Goal: Task Accomplishment & Management: Manage account settings

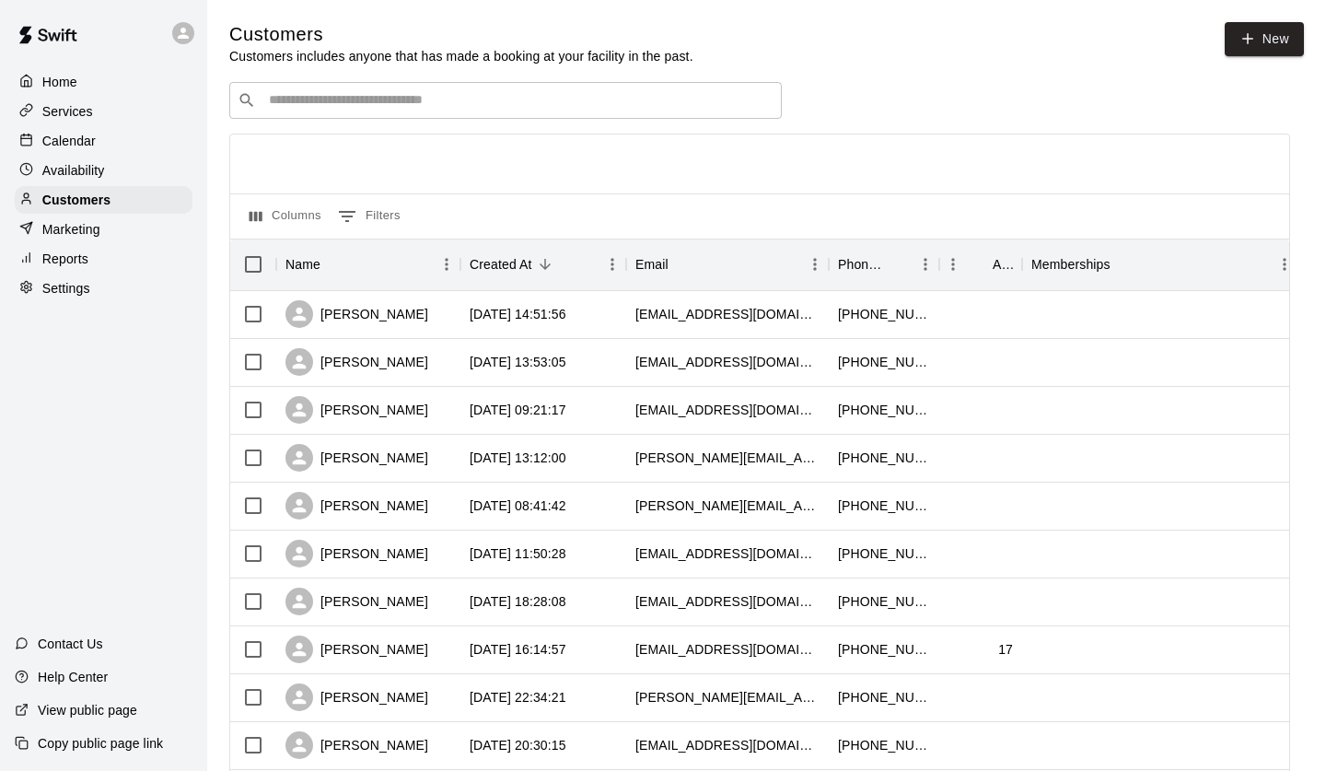
click at [87, 137] on p "Calendar" at bounding box center [68, 141] width 53 height 18
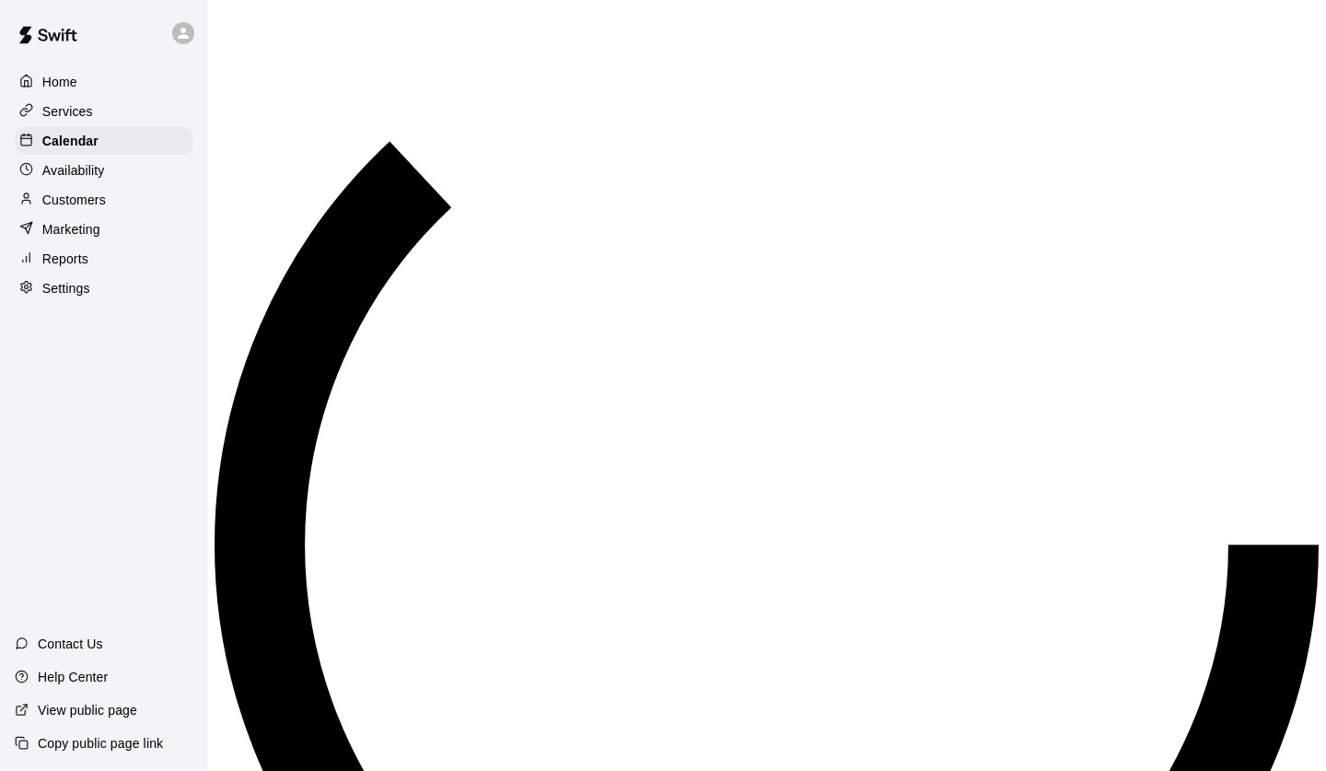
click at [108, 173] on div "Availability" at bounding box center [104, 171] width 178 height 28
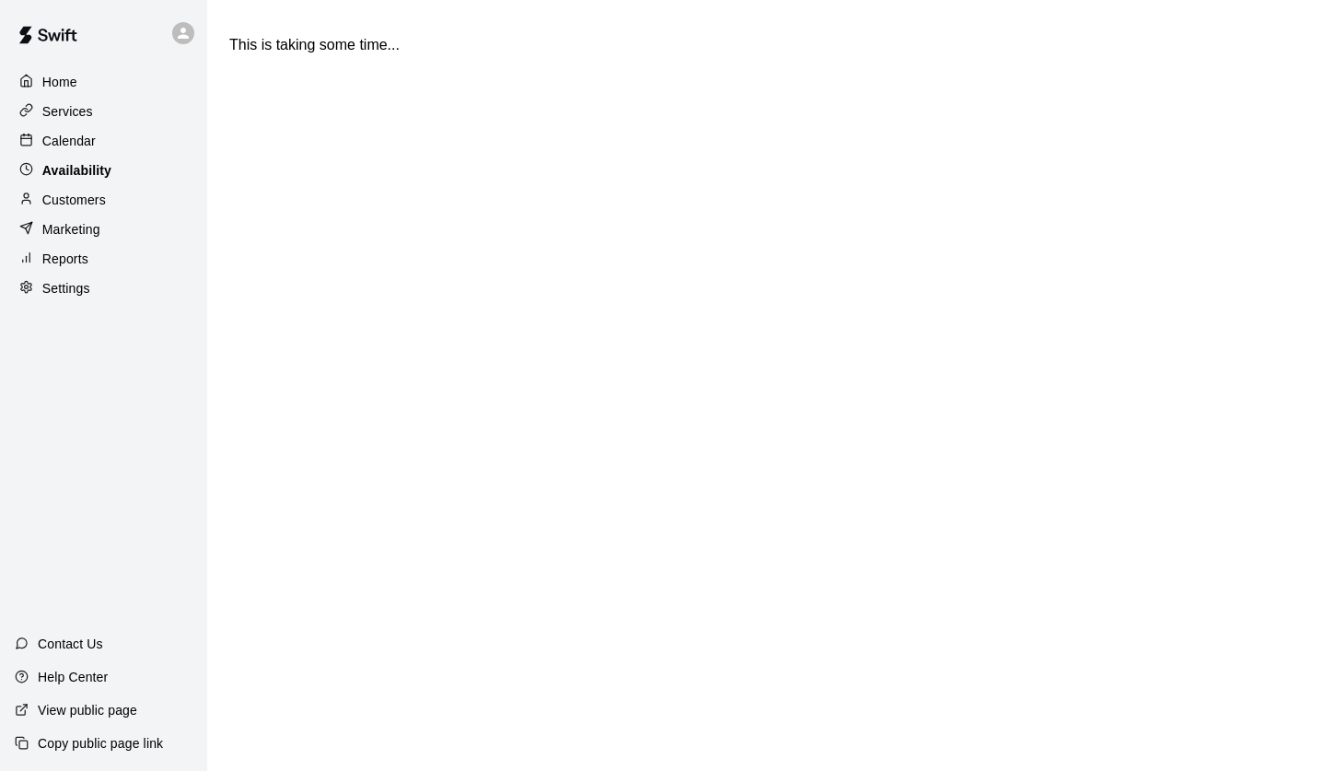
click at [72, 165] on p "Availability" at bounding box center [76, 170] width 69 height 18
click at [142, 138] on div "Calendar" at bounding box center [104, 141] width 178 height 28
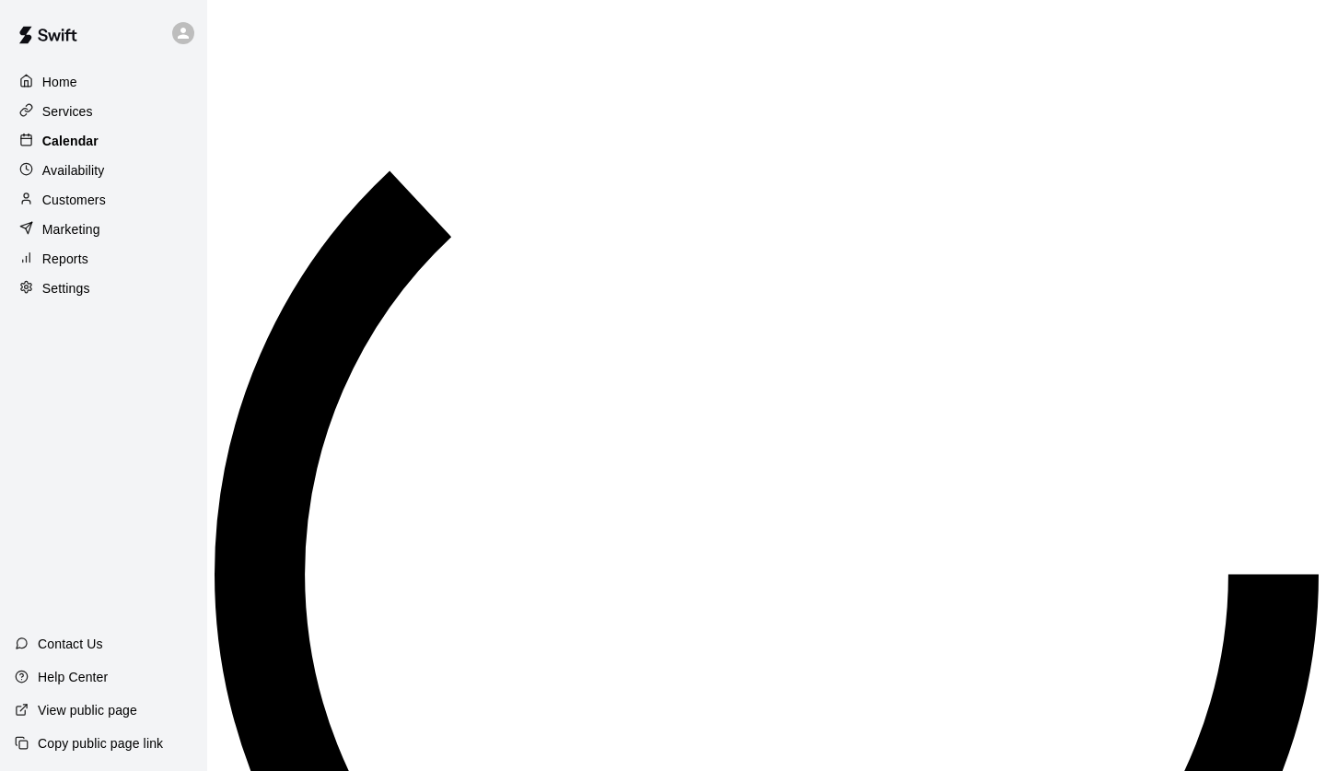
scroll to position [1043, 0]
click at [69, 233] on p "Marketing" at bounding box center [71, 229] width 58 height 18
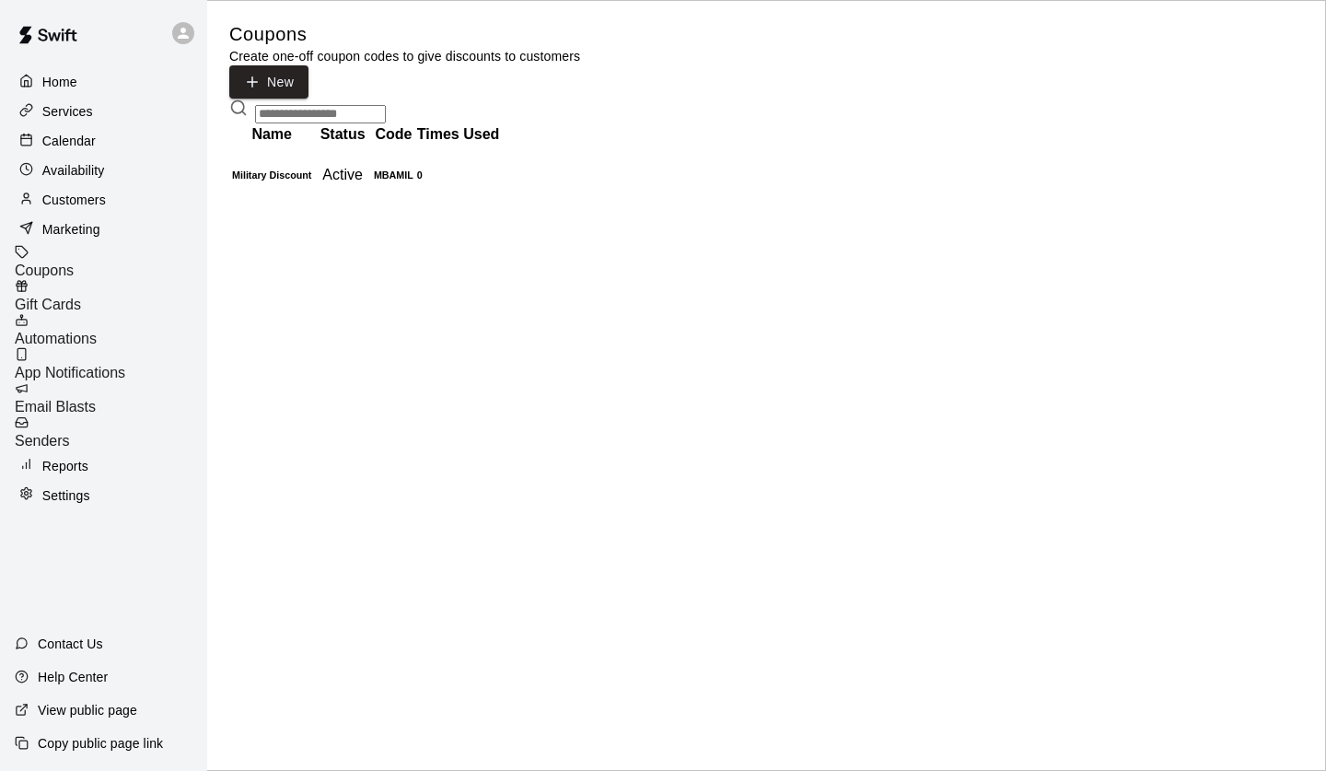
click at [78, 199] on p "Customers" at bounding box center [74, 200] width 64 height 18
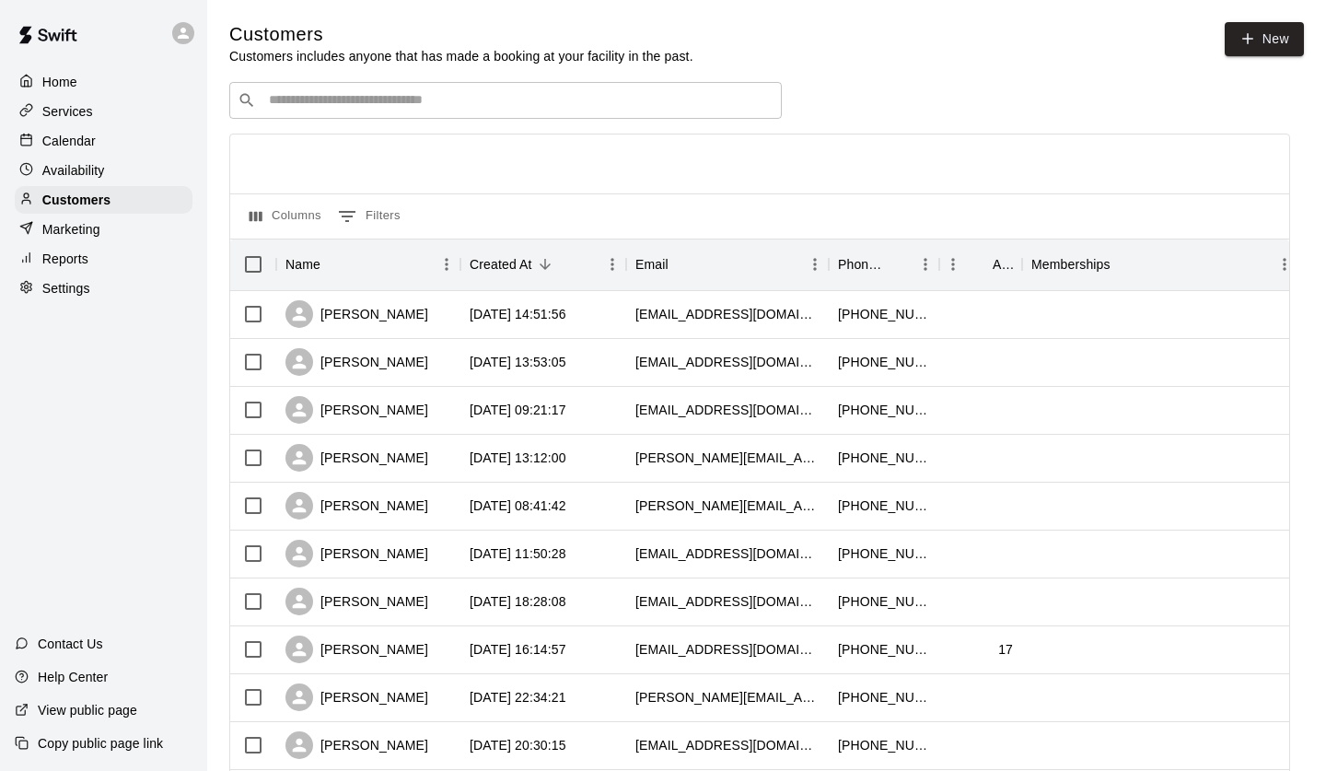
click at [122, 163] on div "Availability" at bounding box center [104, 171] width 178 height 28
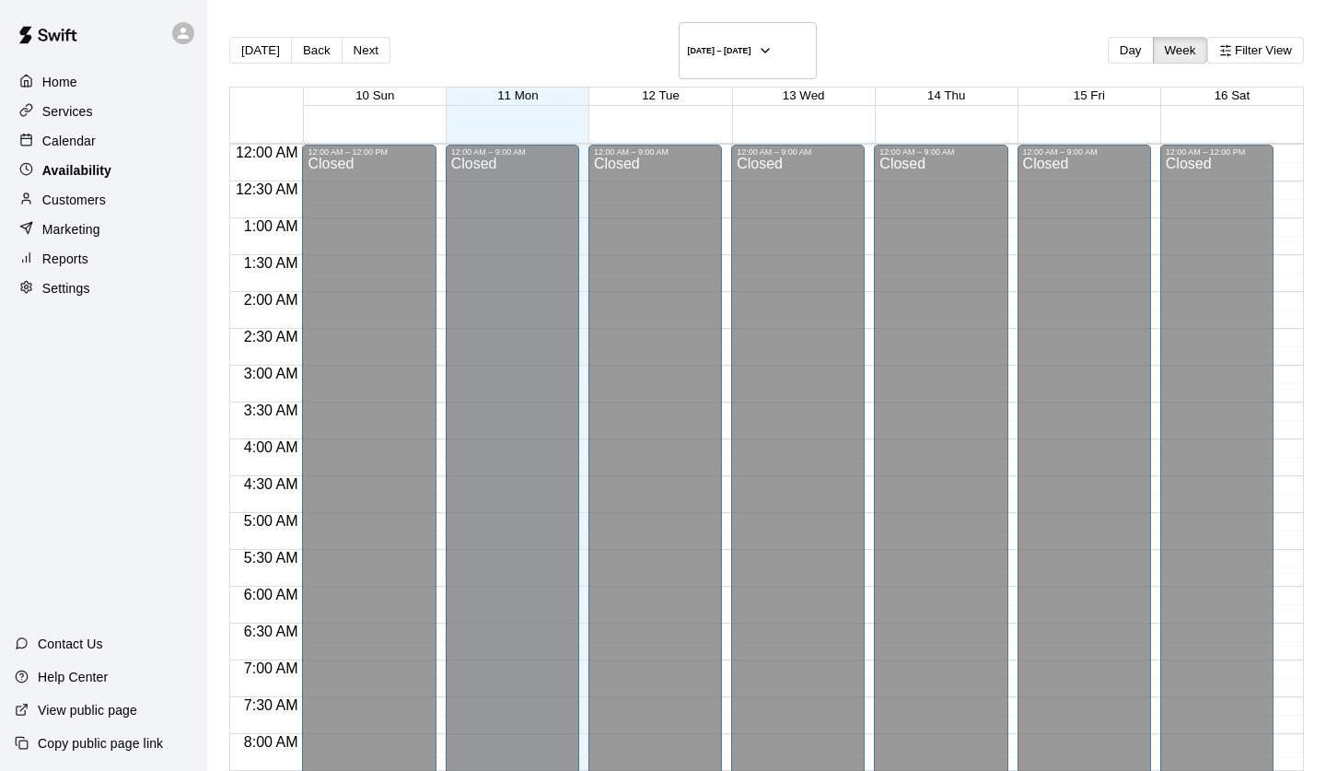
scroll to position [1099, 0]
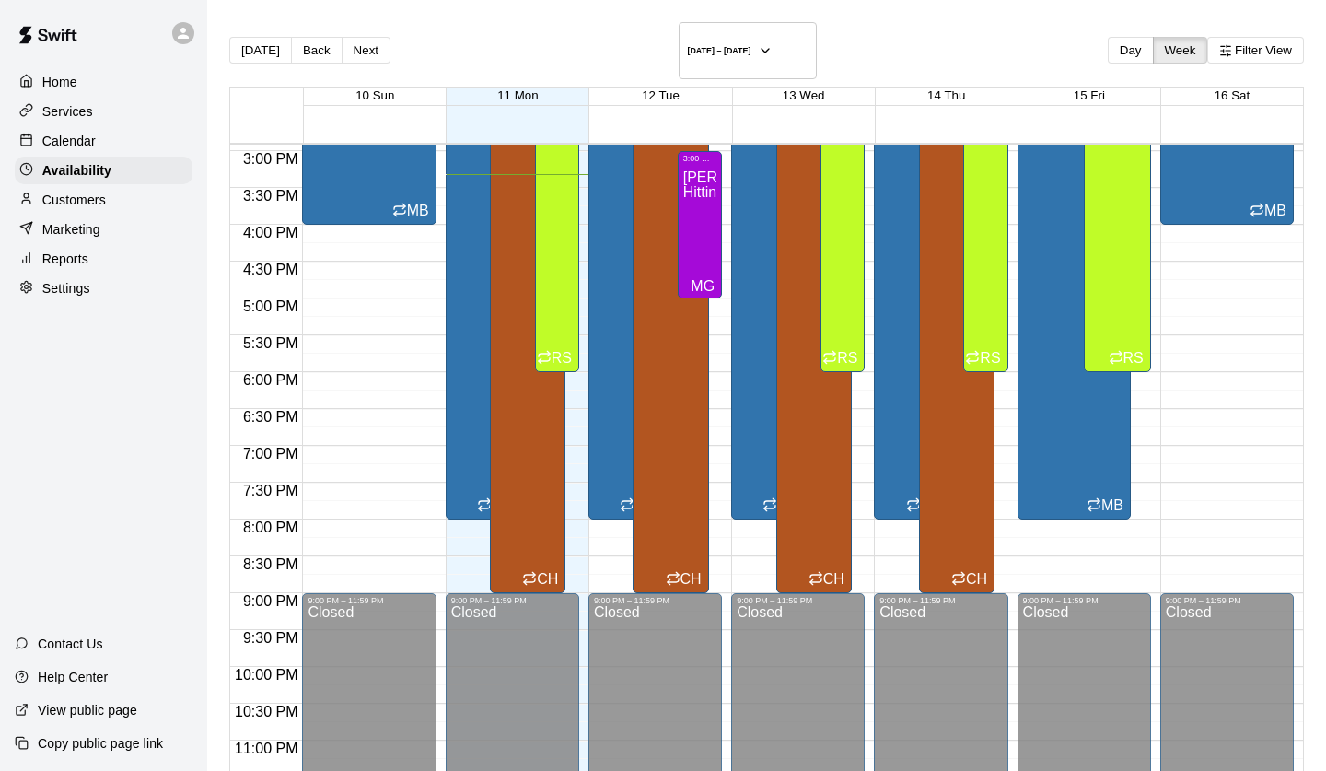
click at [84, 136] on p "Calendar" at bounding box center [68, 141] width 53 height 18
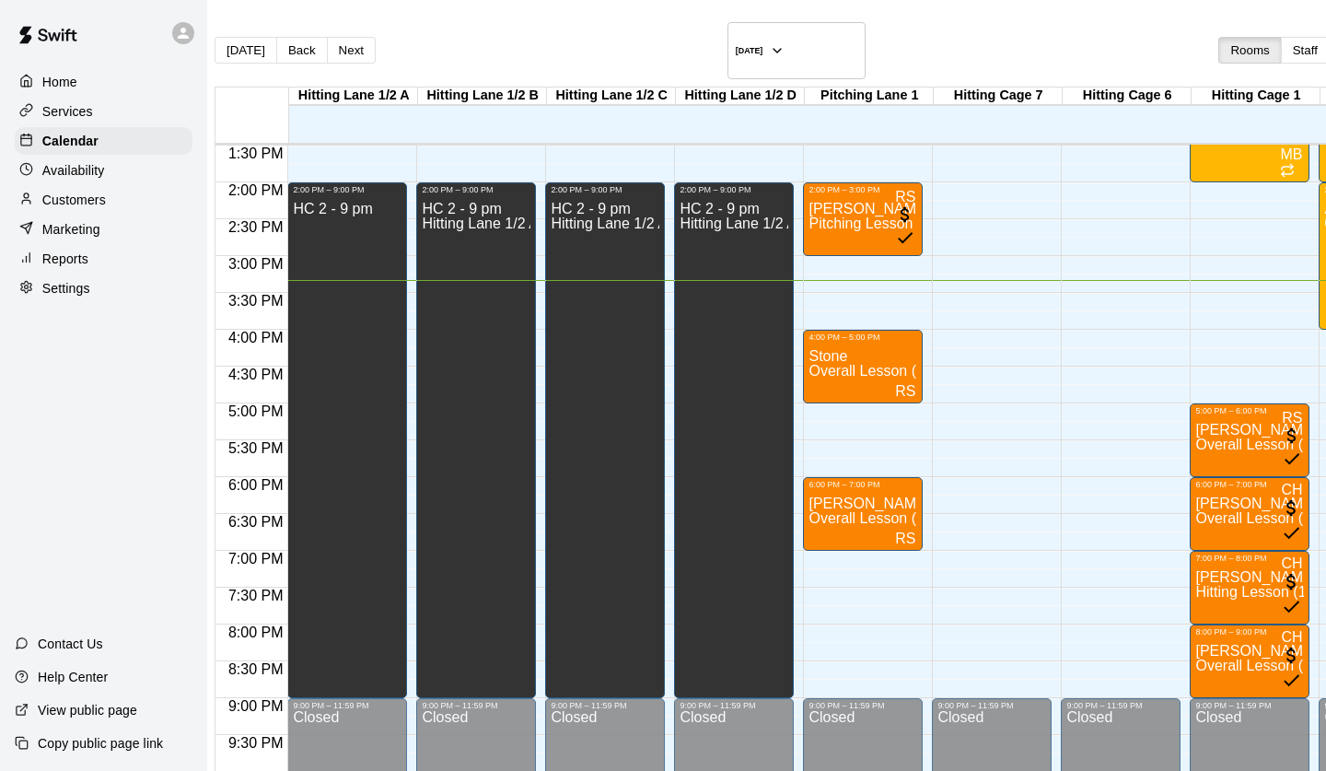
scroll to position [990, 0]
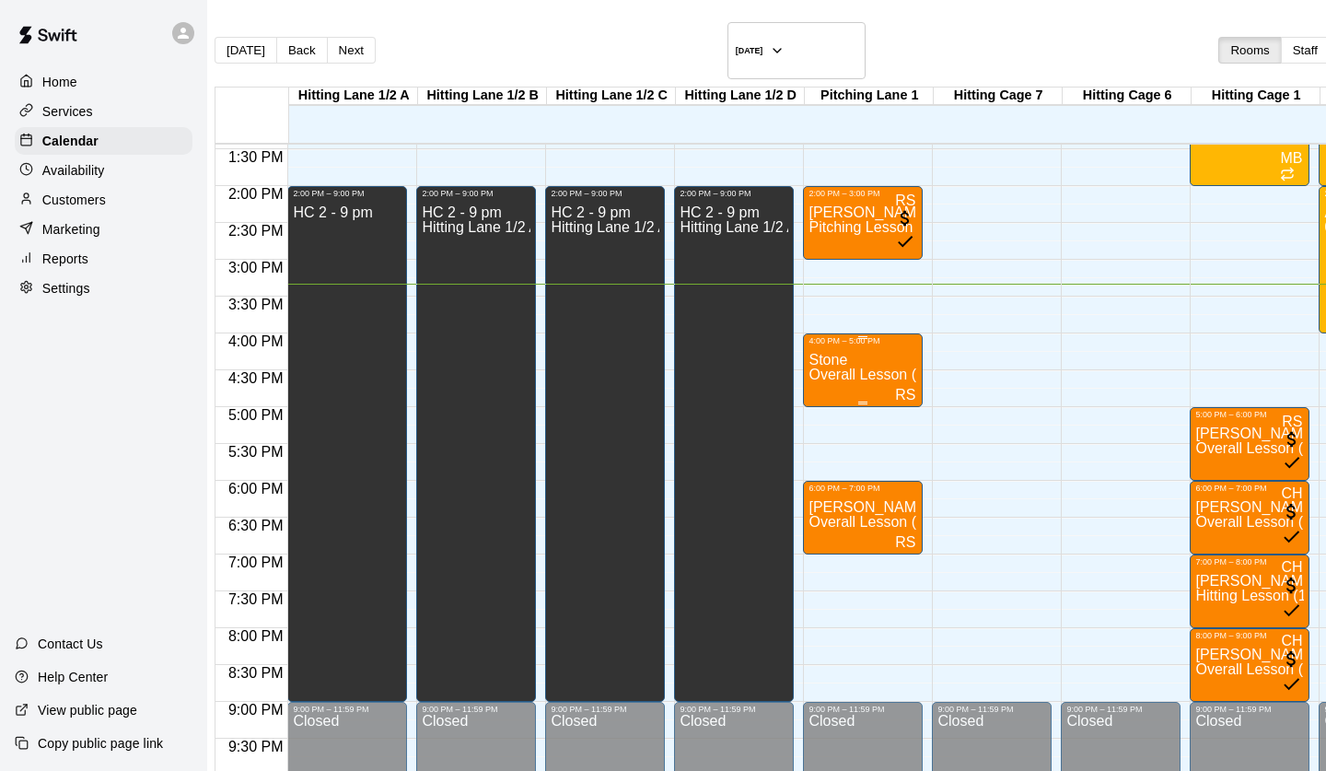
click at [855, 349] on div "Stone Overall Lesson (1 hour)" at bounding box center [863, 730] width 109 height 771
type input "*****"
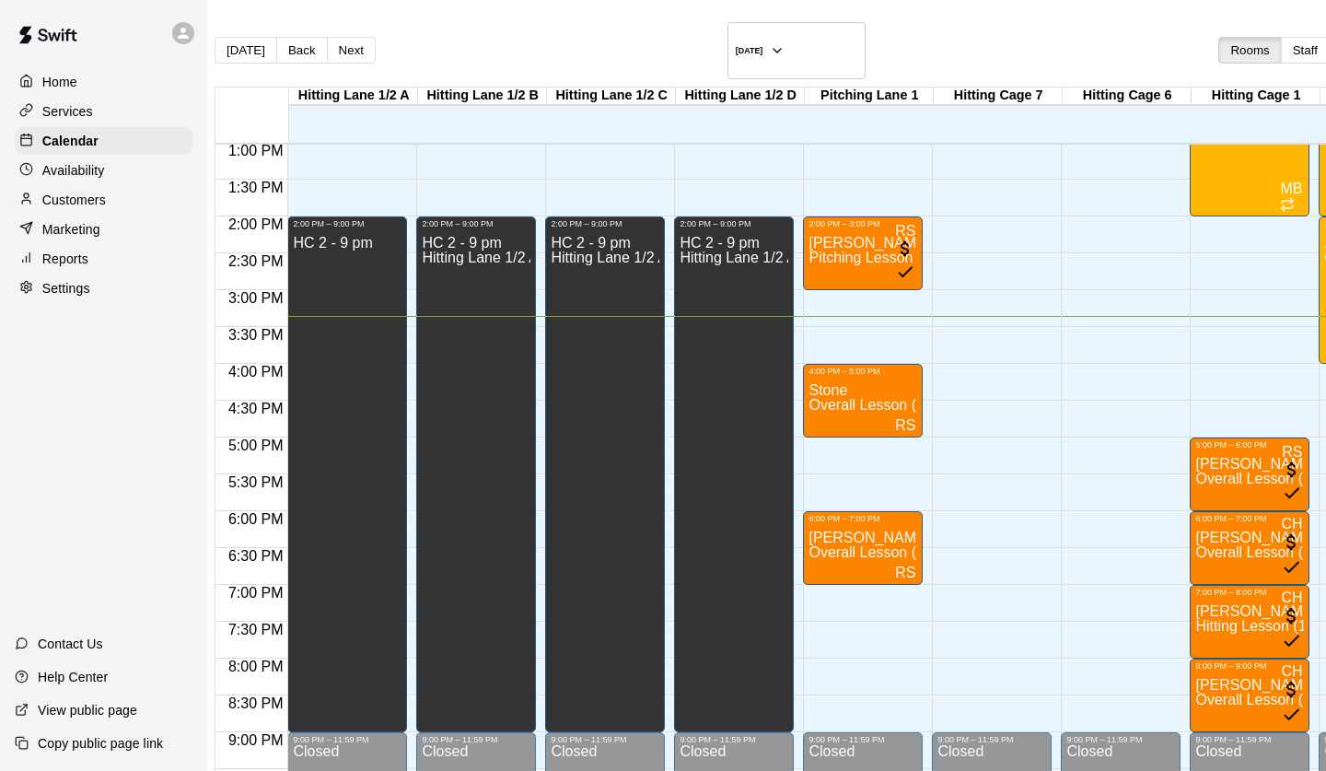
scroll to position [952, 0]
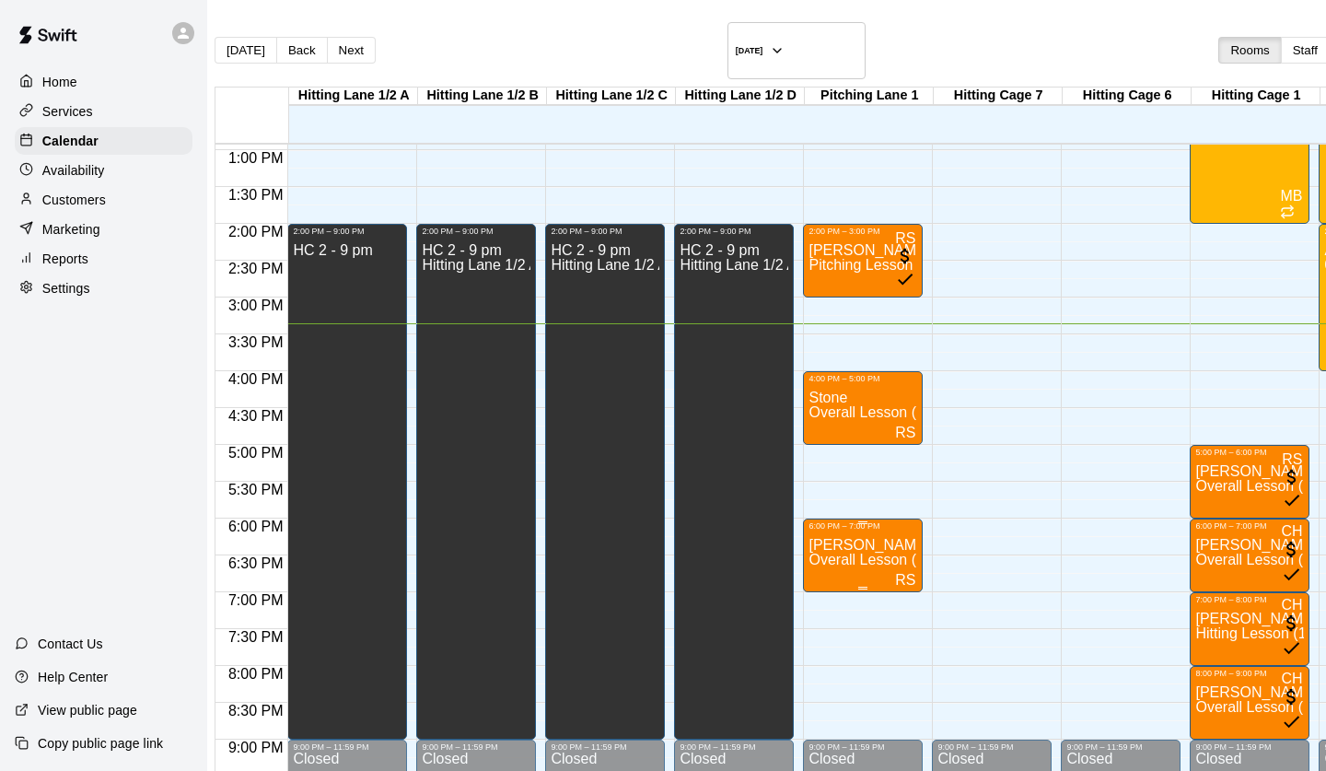
click at [868, 545] on p "[PERSON_NAME]" at bounding box center [863, 545] width 109 height 0
type input "*****"
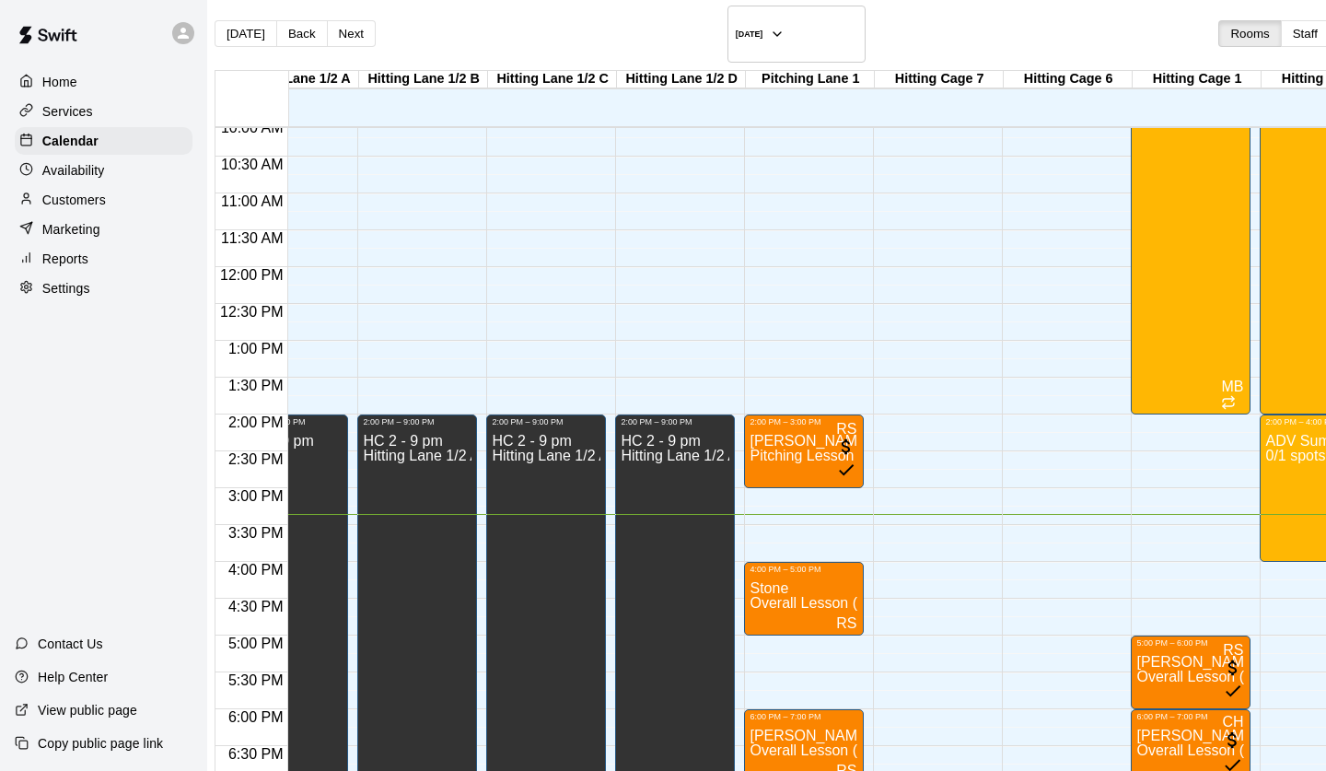
scroll to position [0, 0]
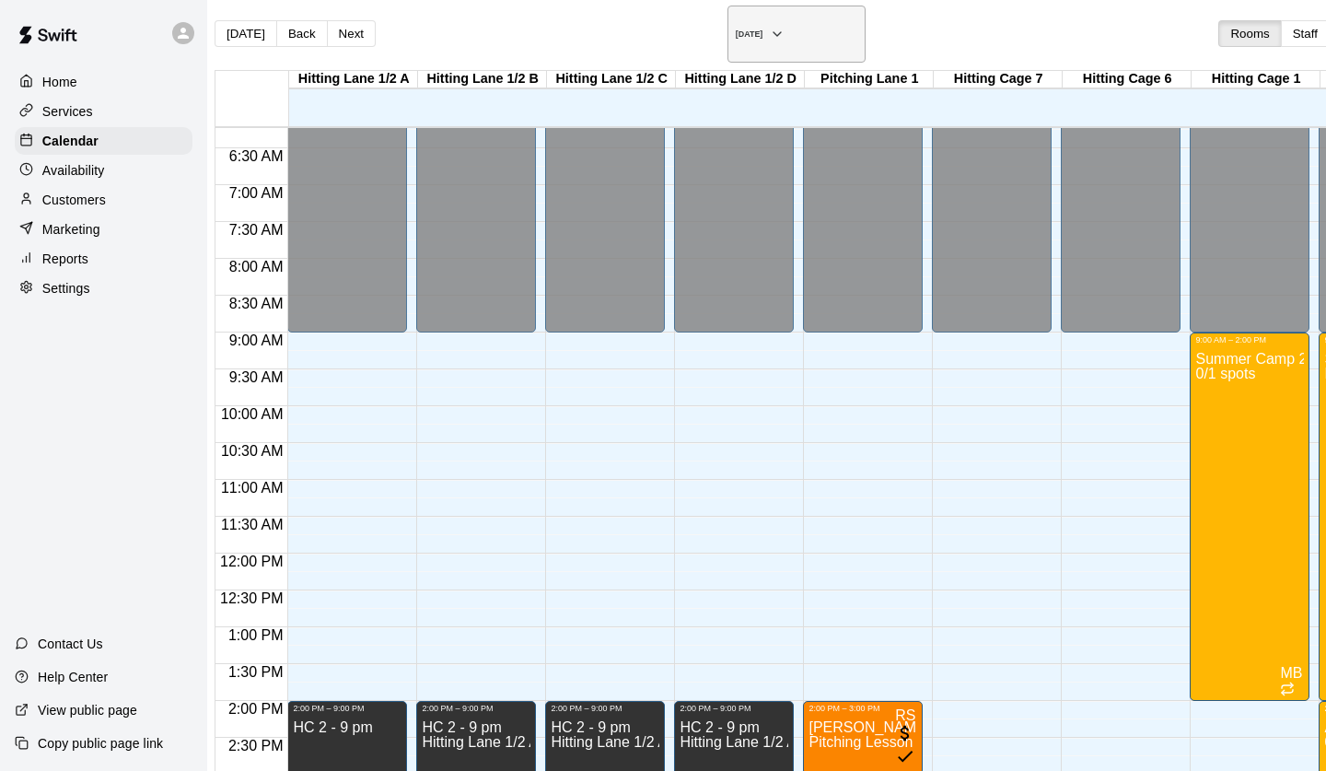
click at [736, 29] on h6 "[DATE]" at bounding box center [750, 33] width 28 height 9
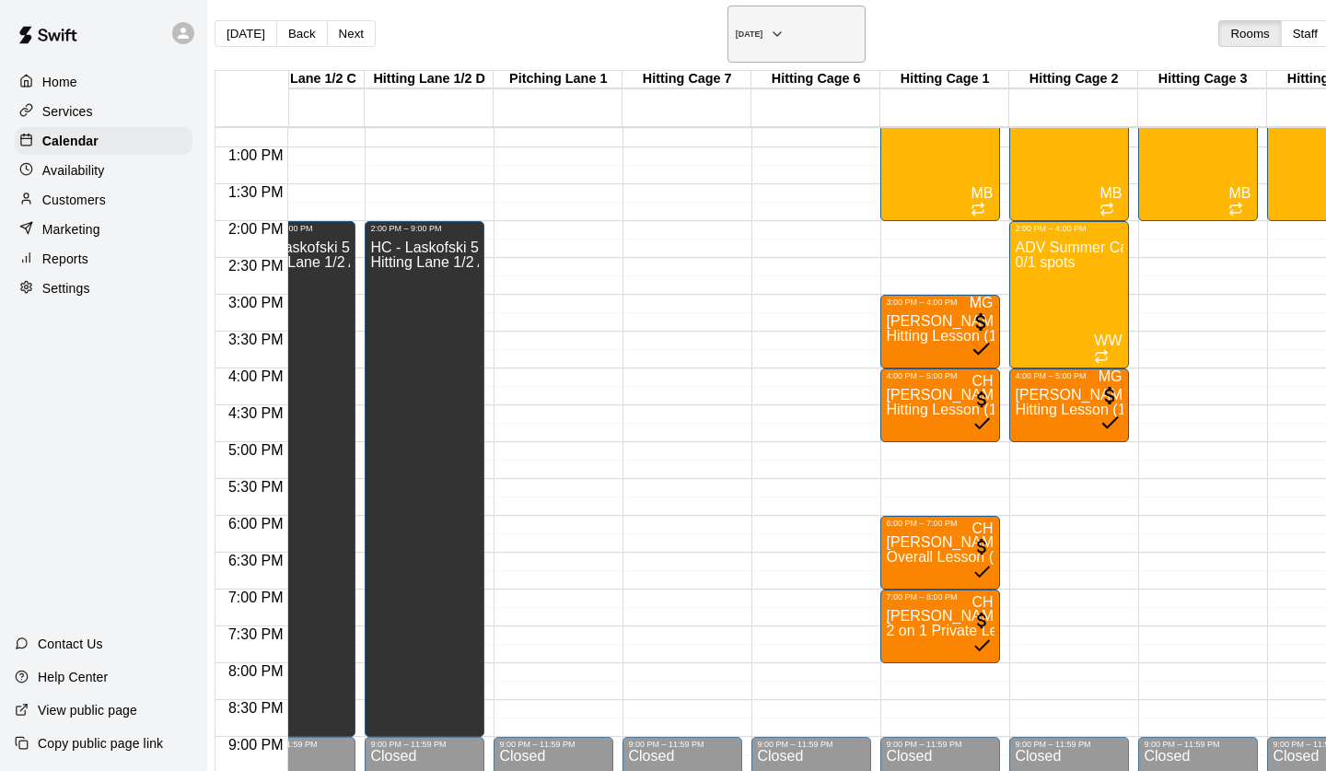
click at [736, 29] on h6 "[DATE]" at bounding box center [750, 33] width 28 height 9
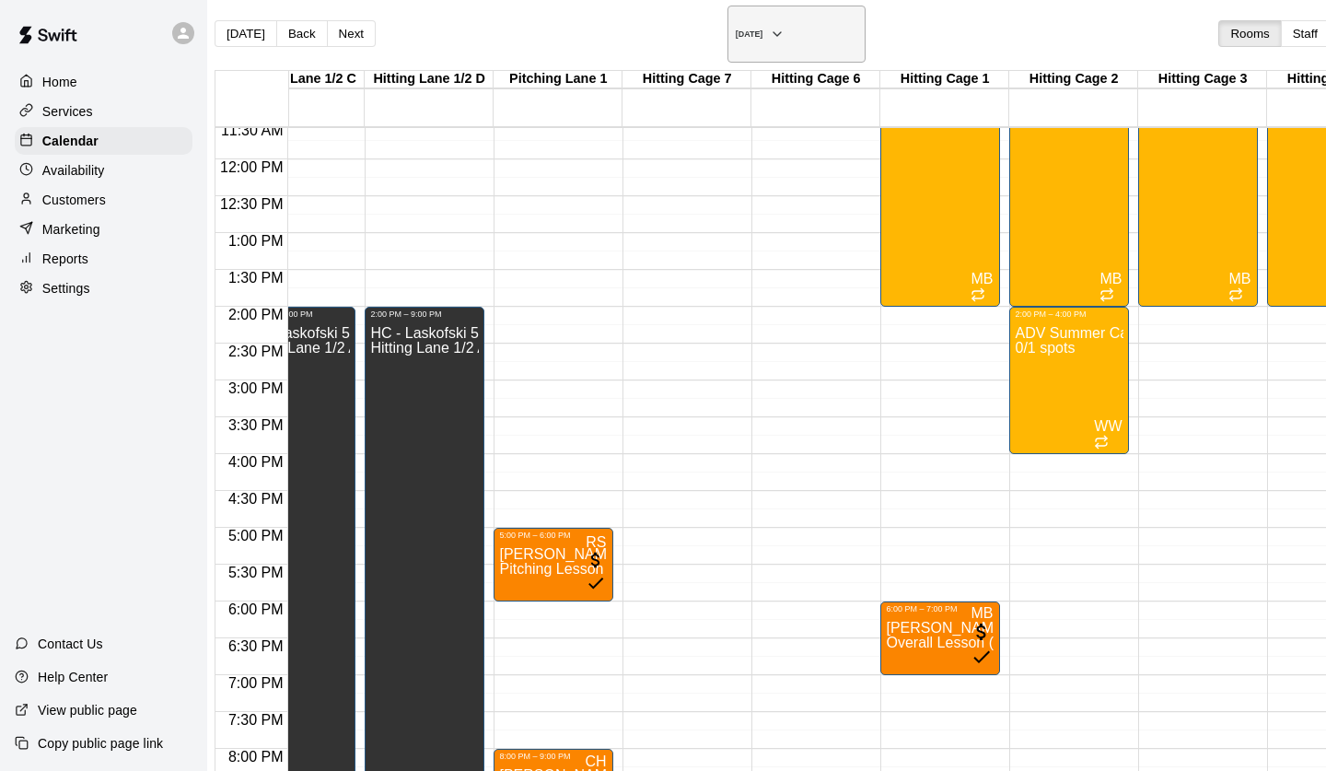
click at [736, 29] on h6 "[DATE]" at bounding box center [750, 33] width 28 height 9
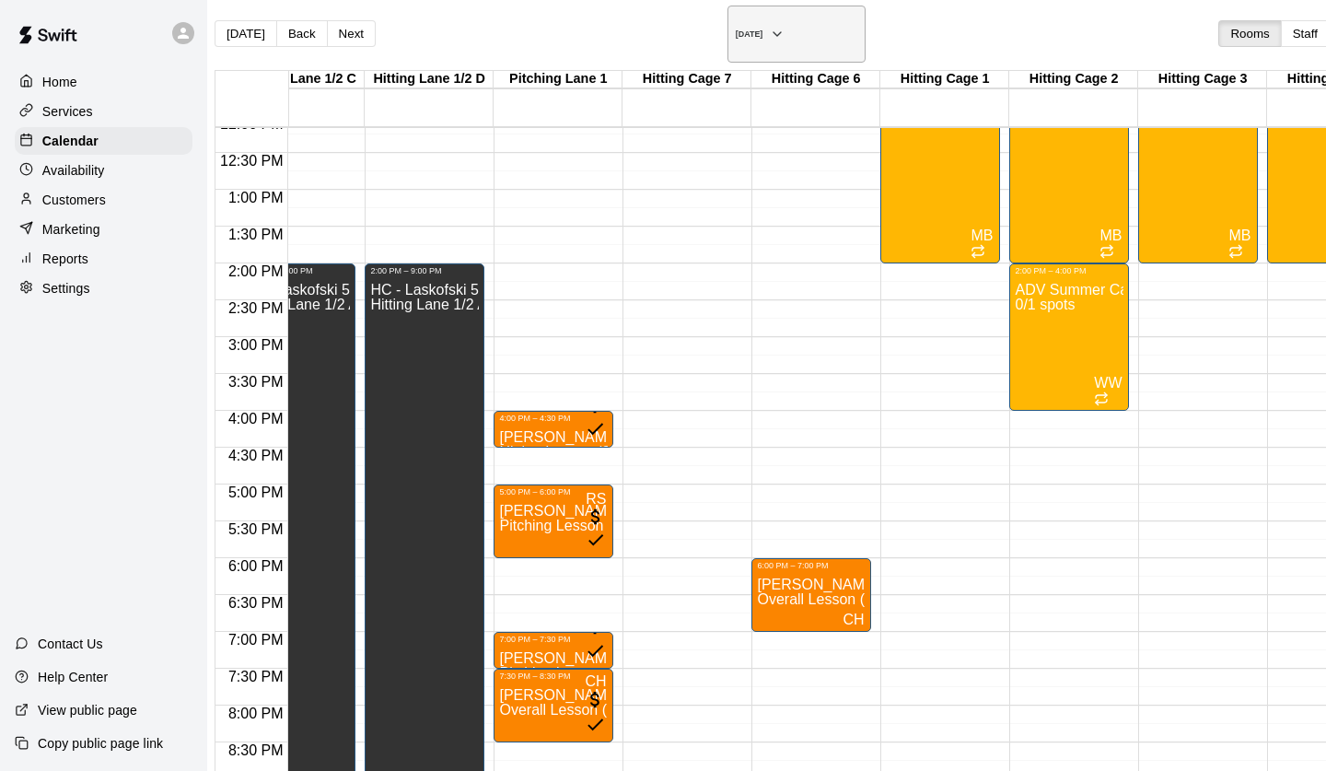
click at [736, 29] on h6 "[DATE]" at bounding box center [750, 33] width 28 height 9
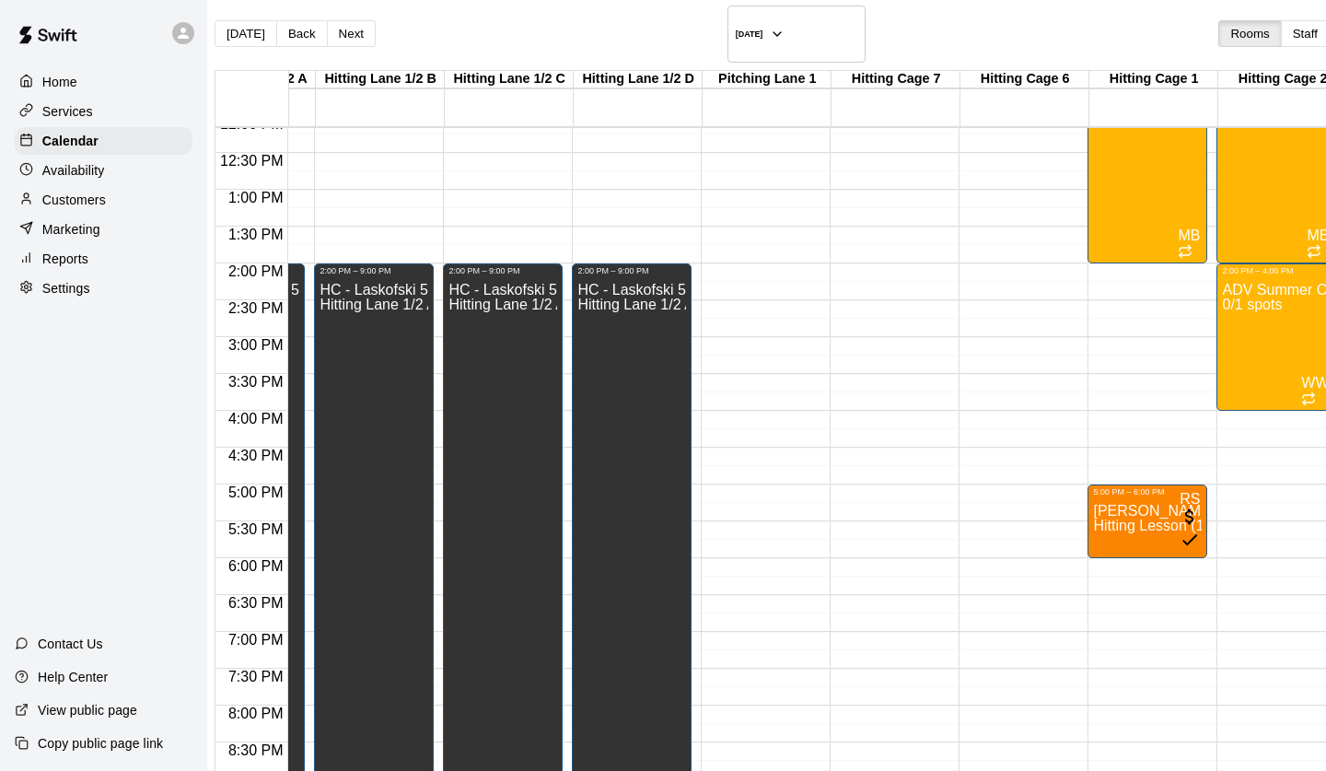
click at [91, 163] on p "Availability" at bounding box center [73, 170] width 63 height 18
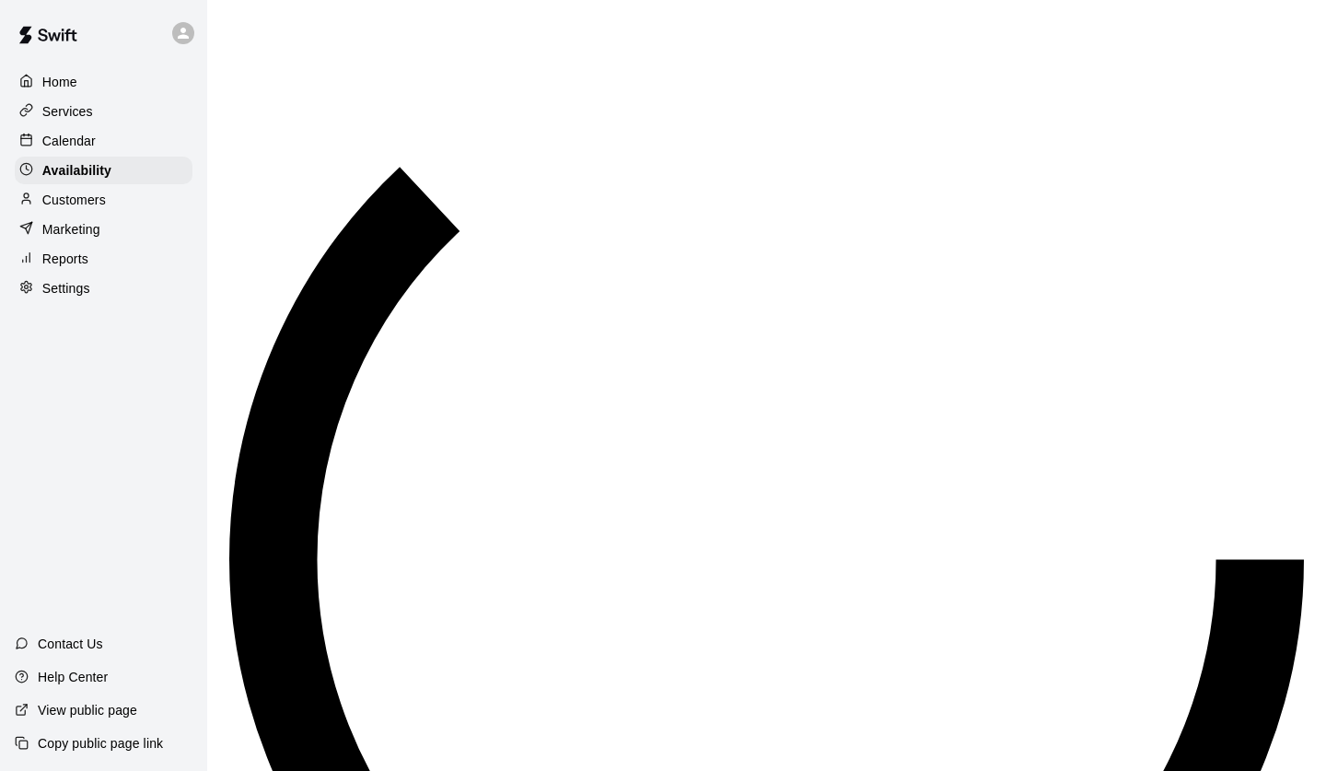
scroll to position [1099, 0]
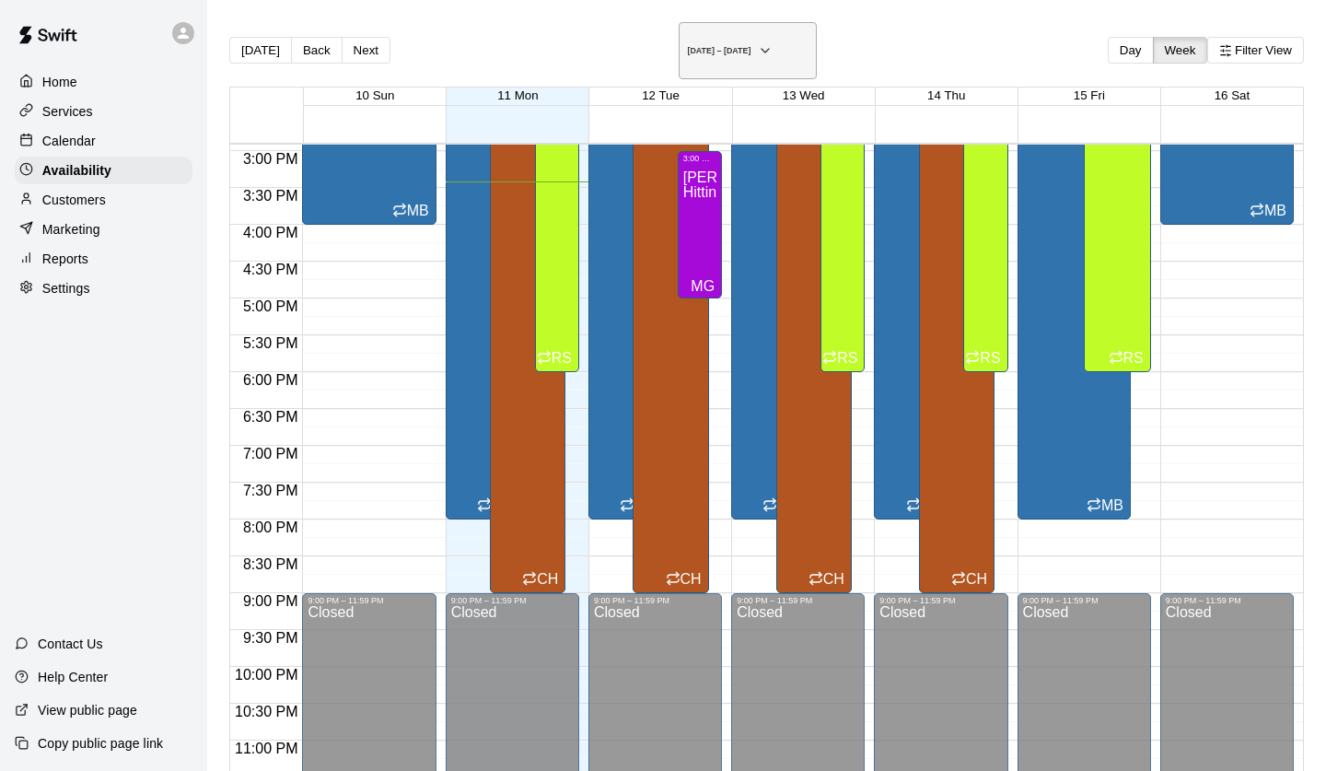
click at [750, 46] on h6 "[DATE] – [DATE]" at bounding box center [719, 50] width 64 height 9
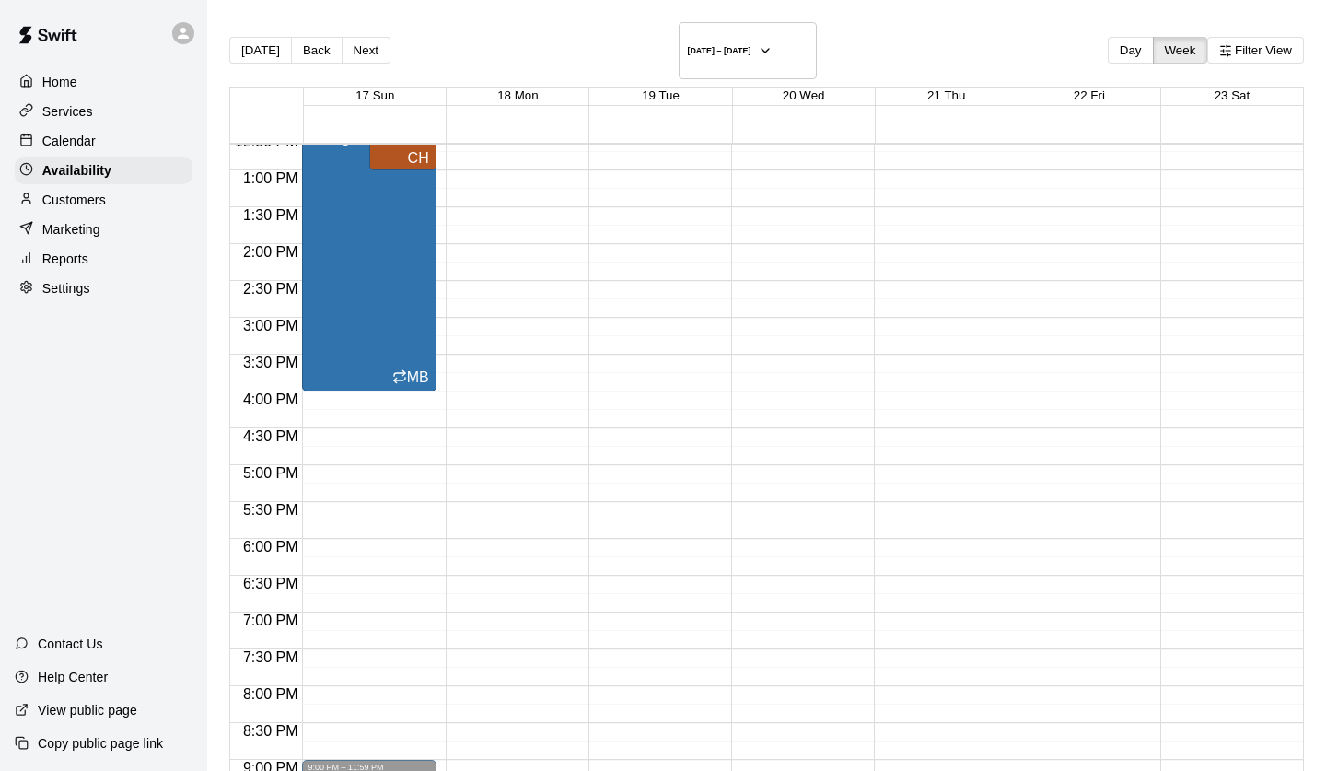
scroll to position [926, 0]
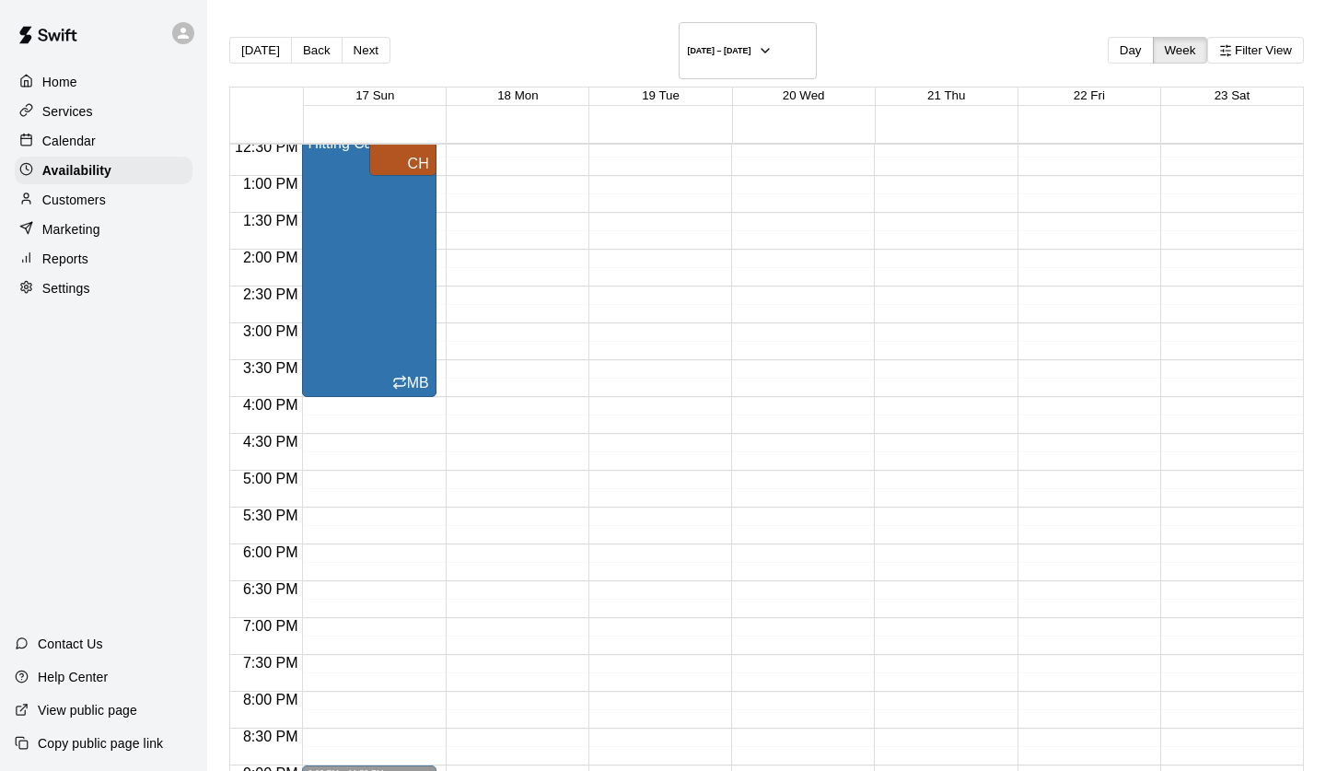
type input "**********"
type input "********"
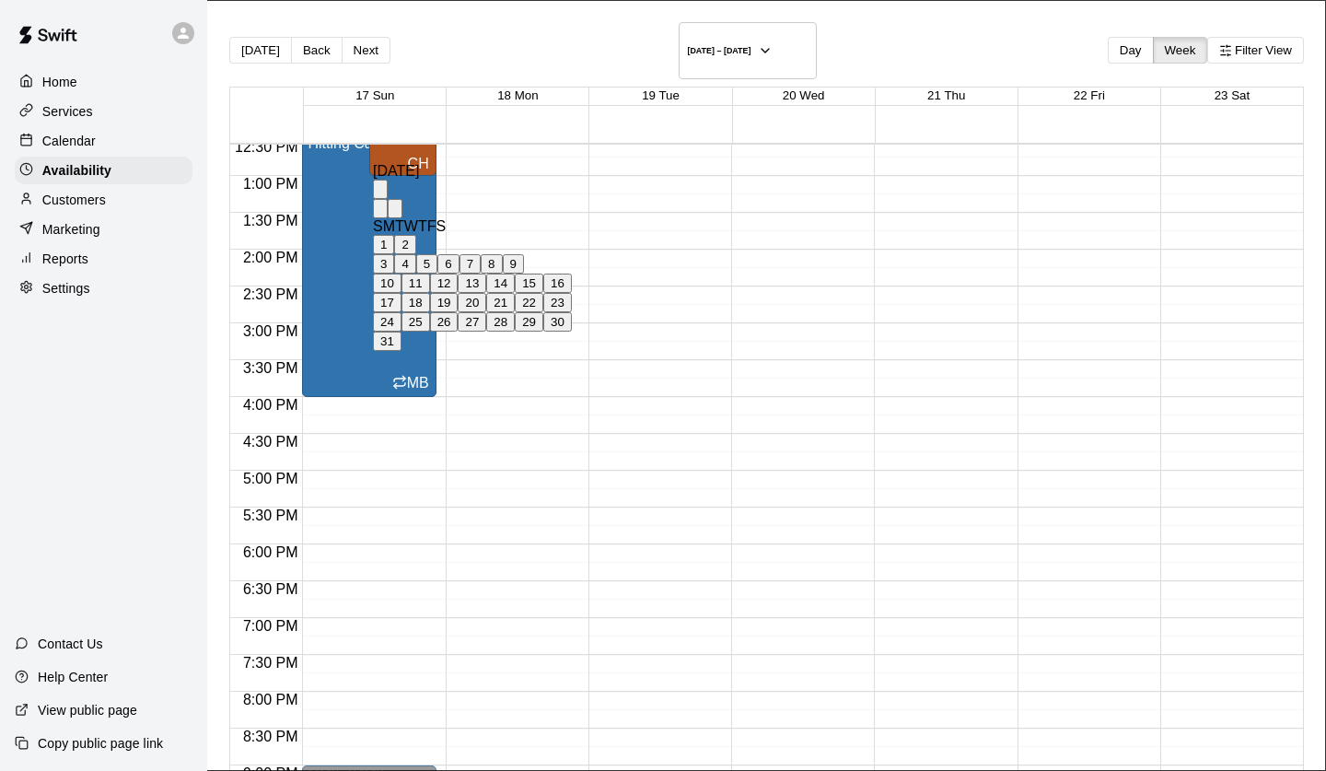
click at [430, 312] on button "18" at bounding box center [415, 302] width 29 height 19
type input "**********"
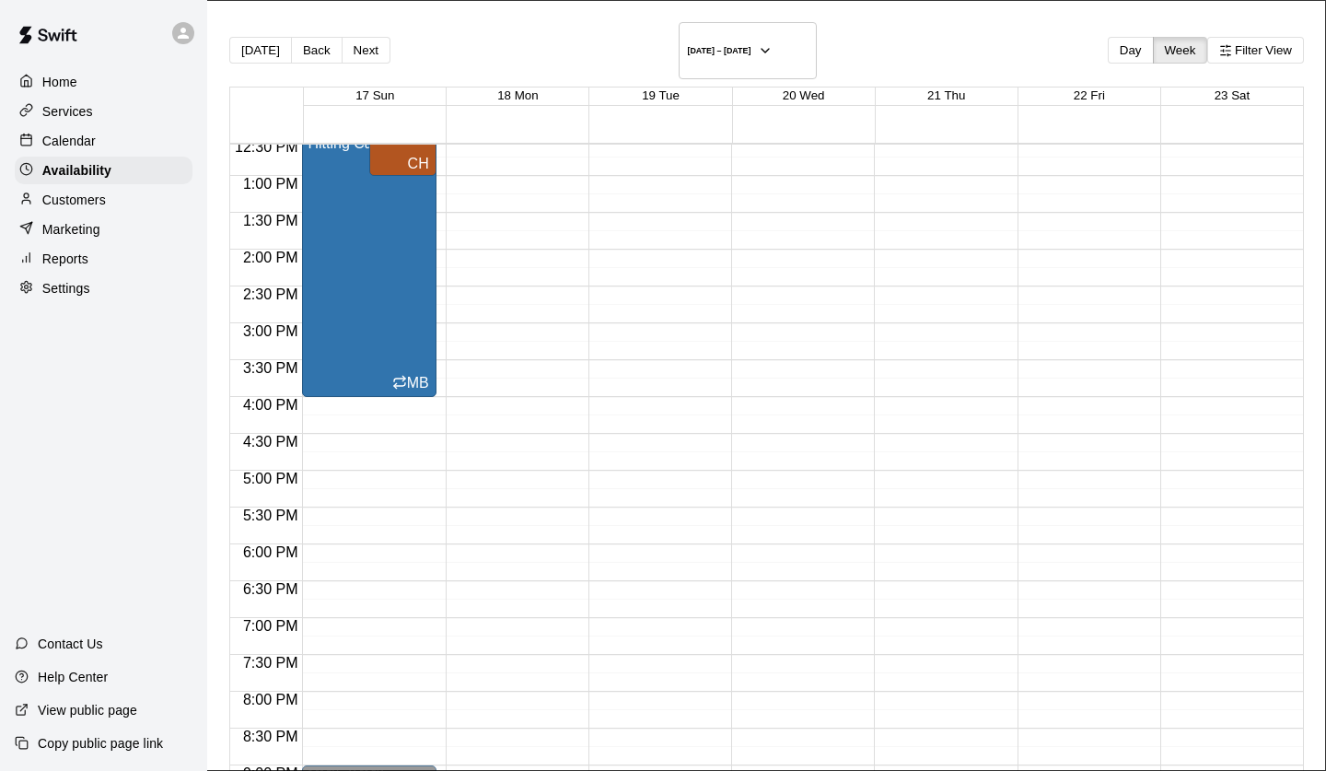
type input "********"
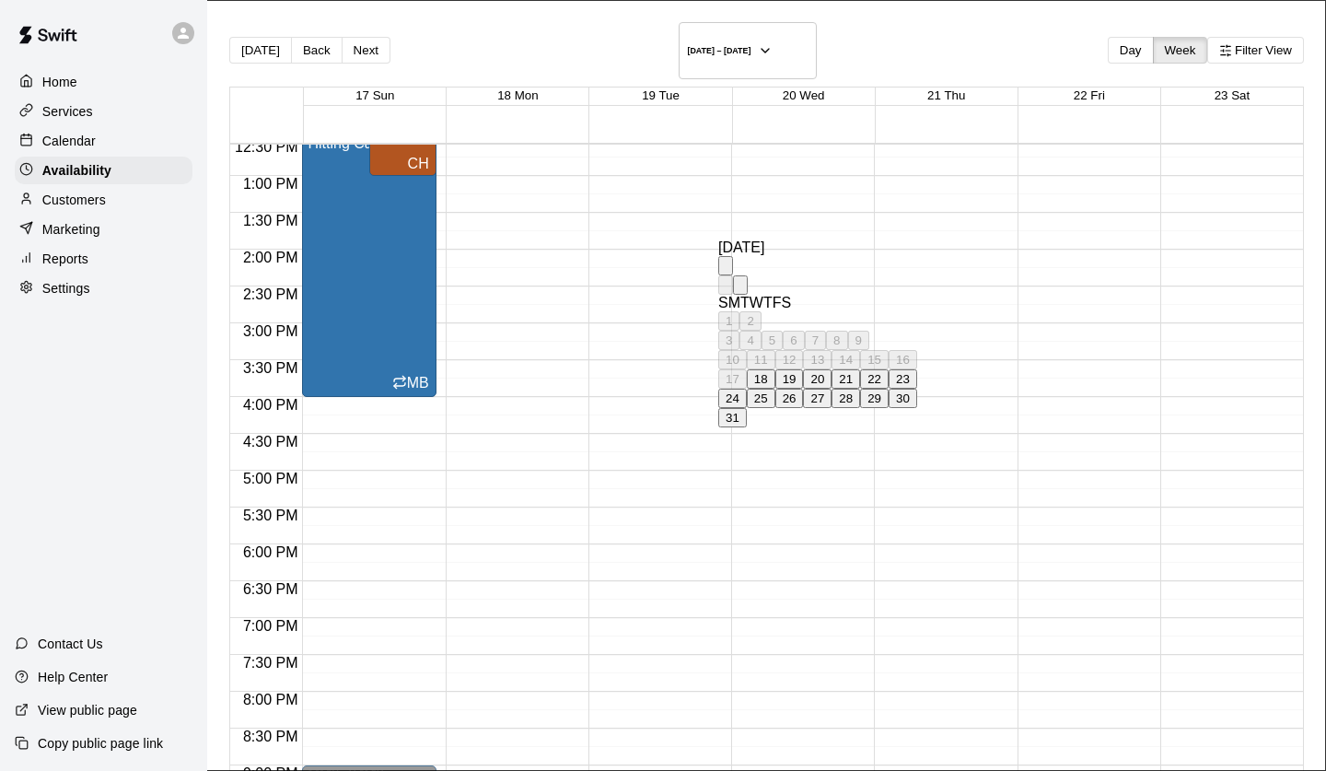
click at [889, 389] on button "22" at bounding box center [874, 378] width 29 height 19
type input "**********"
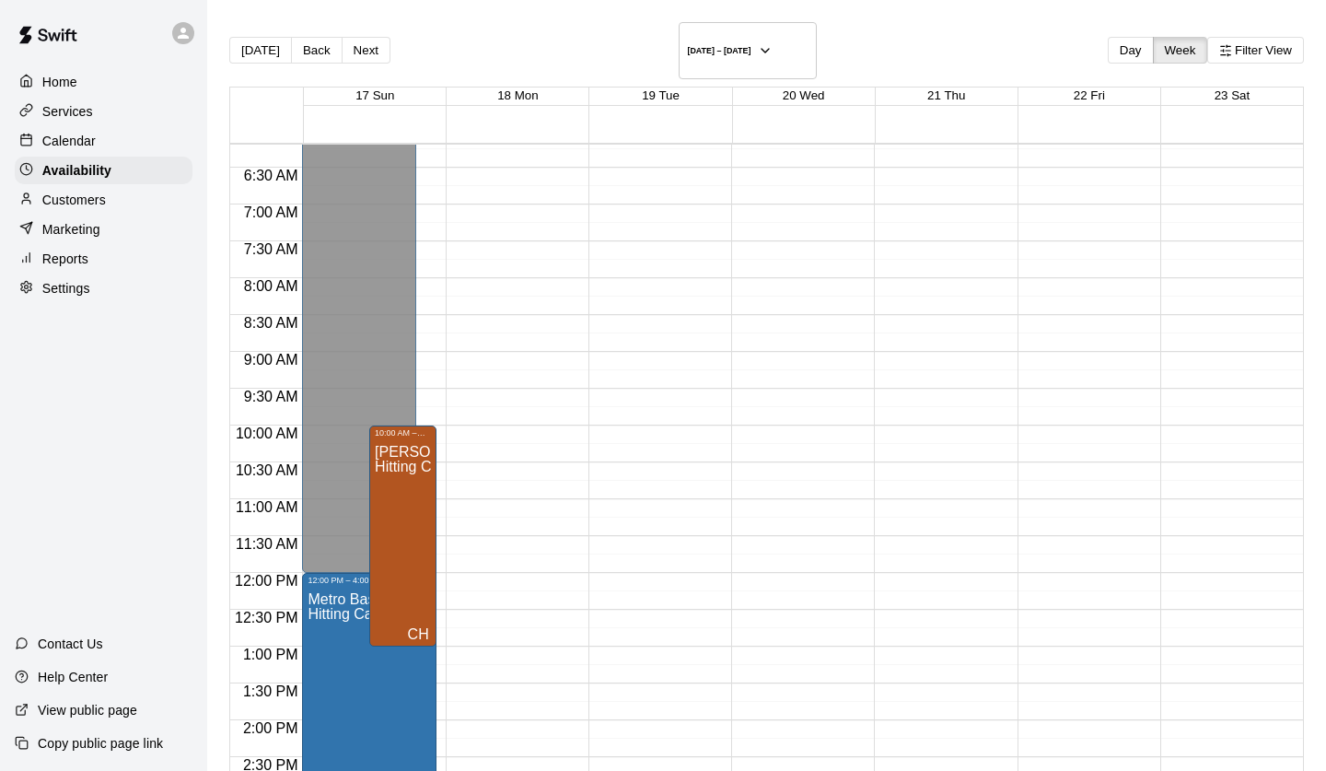
scroll to position [480, 0]
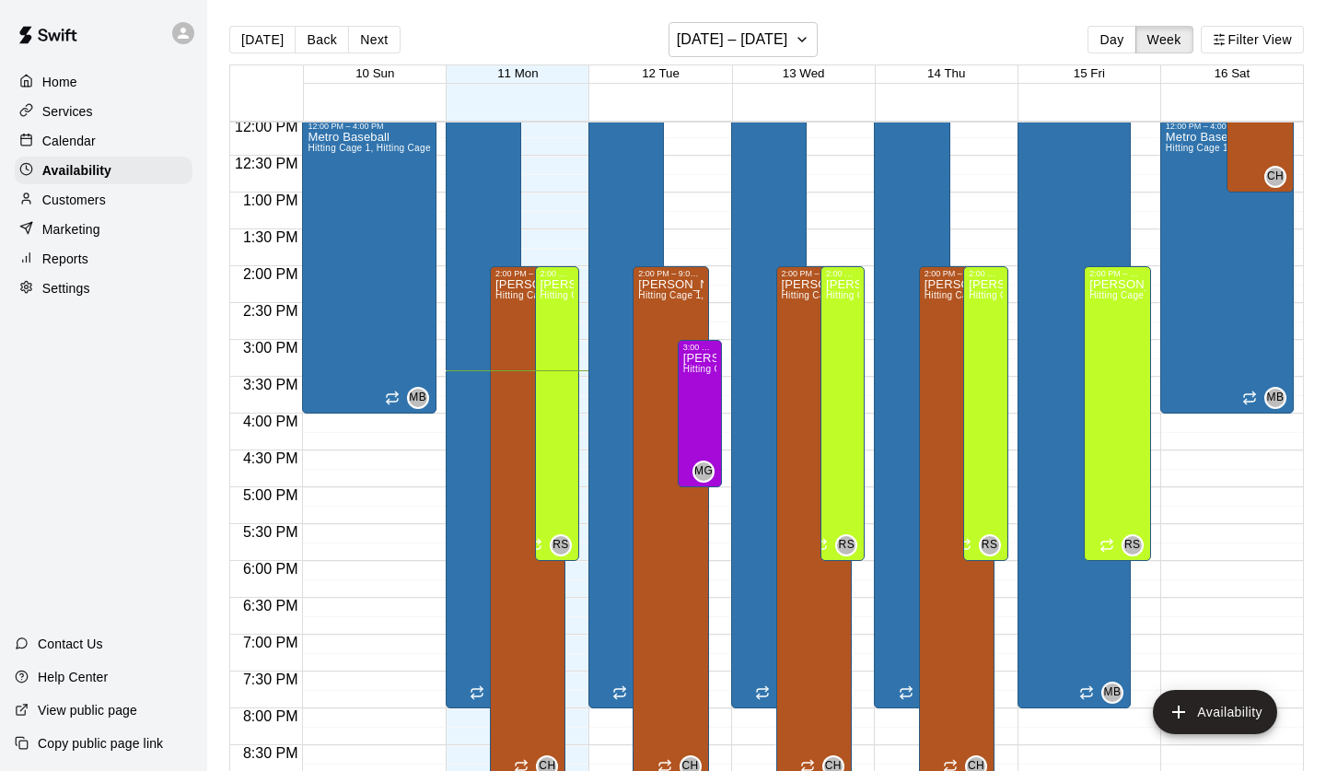
scroll to position [841, 0]
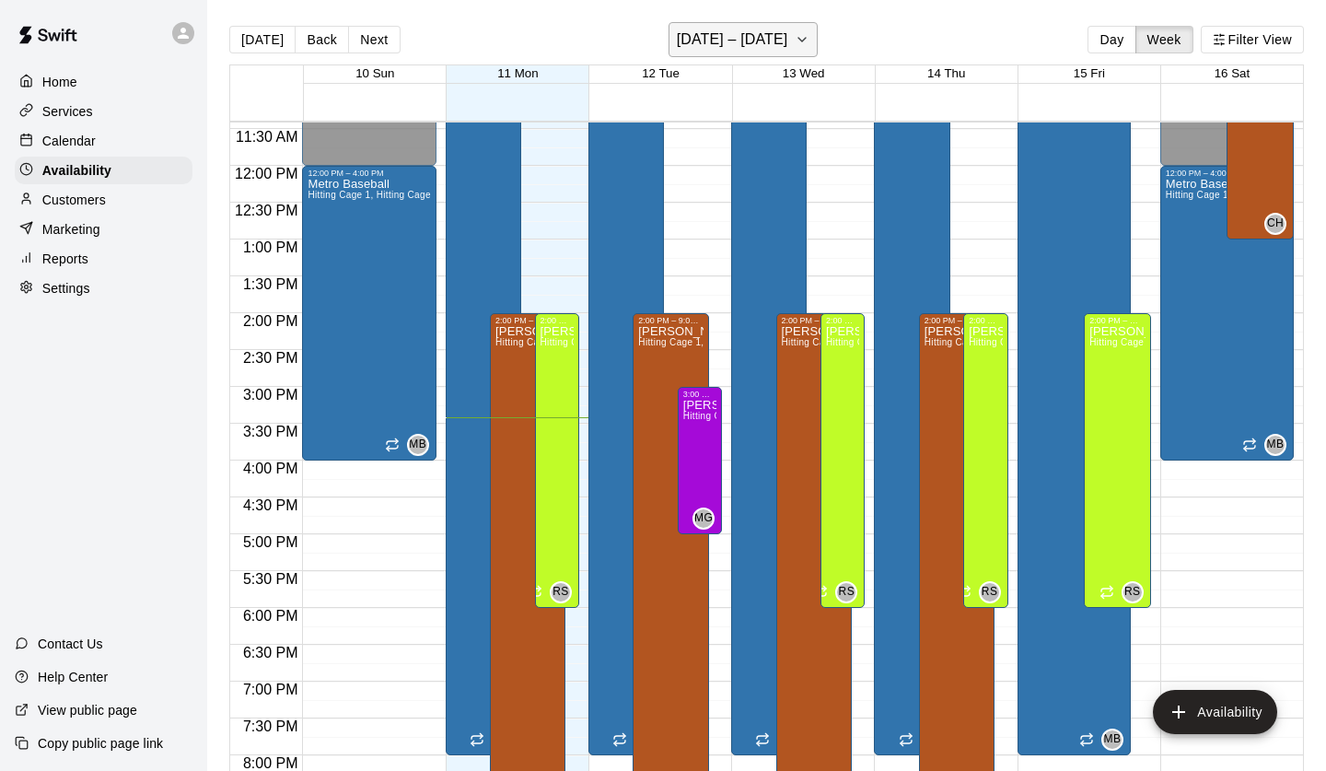
click at [774, 29] on h6 "[DATE] – [DATE]" at bounding box center [732, 40] width 111 height 26
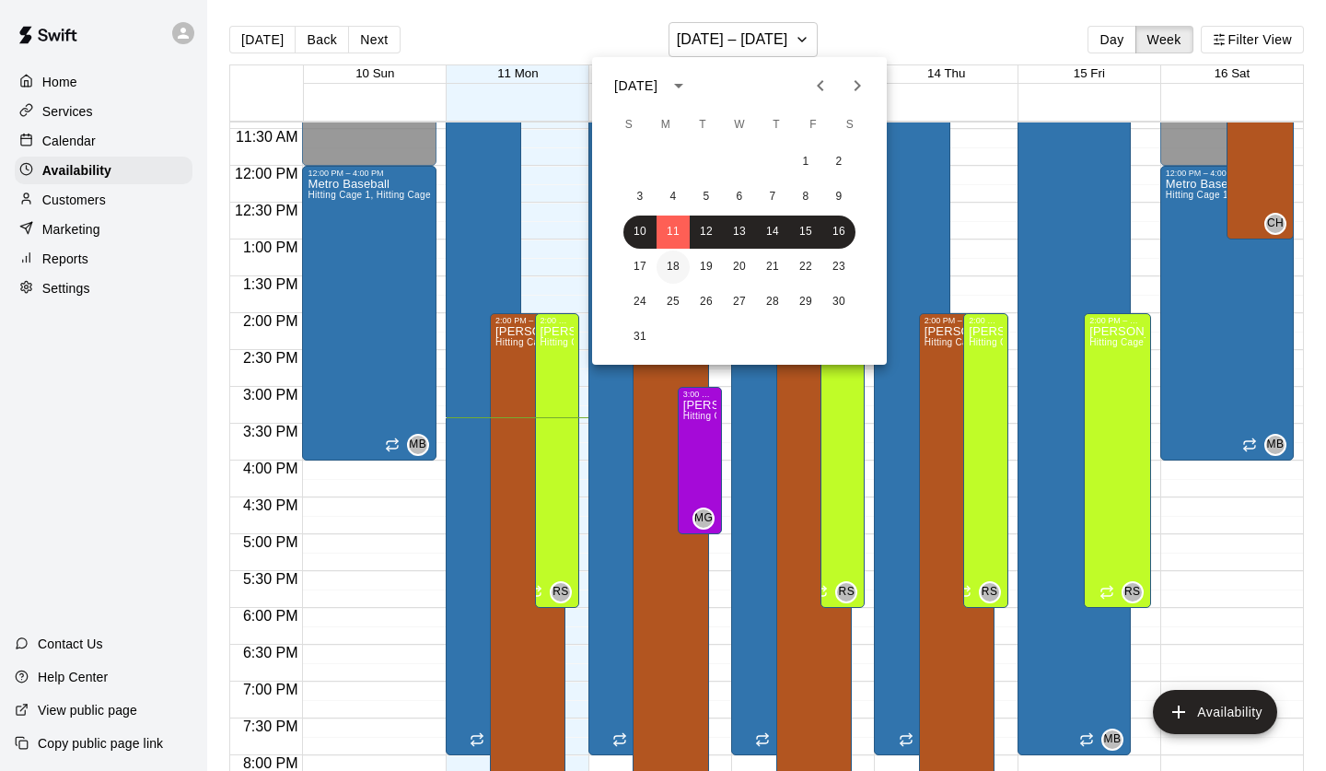
click at [667, 265] on button "18" at bounding box center [673, 266] width 33 height 33
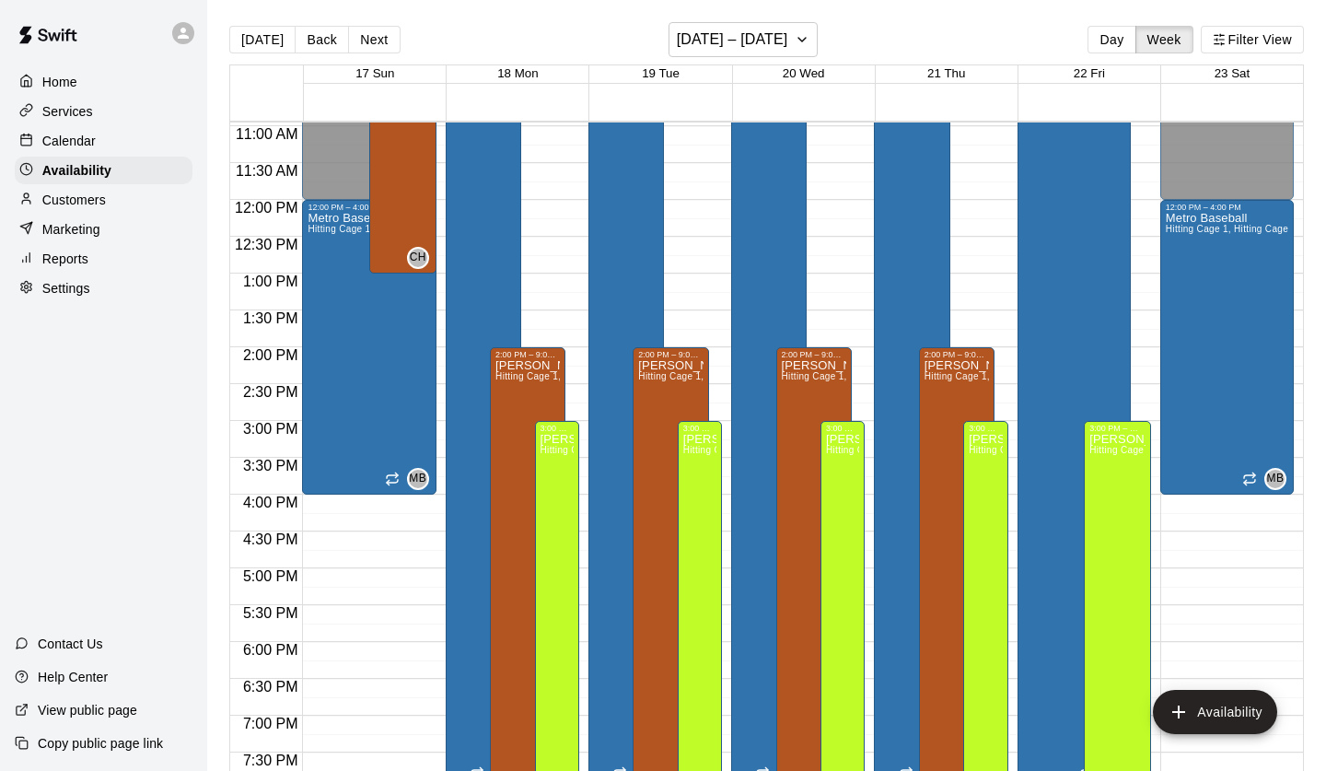
scroll to position [864, 0]
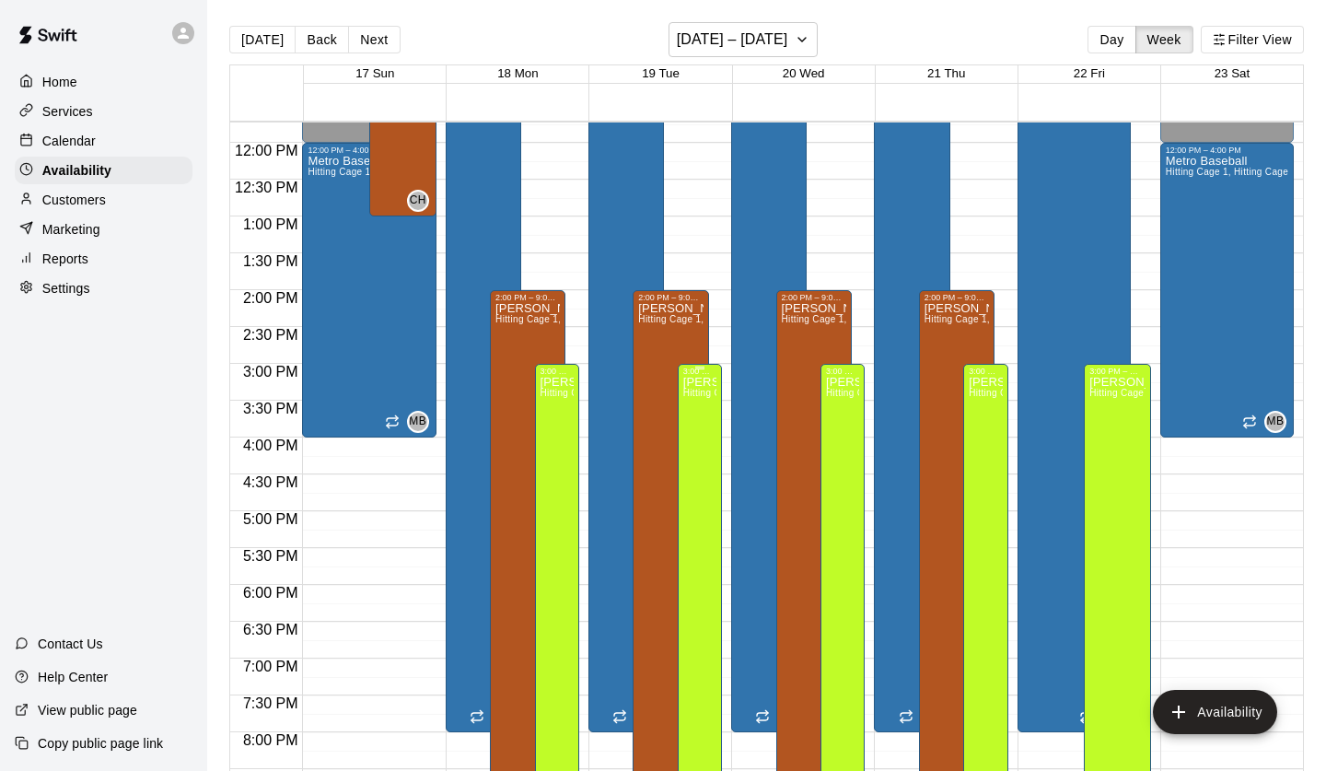
click at [693, 498] on div "Ryan Schubert Hitting Cage 1, Hitting Cage 2, Hitting Cage 3, Hitting Cage 4, H…" at bounding box center [699, 761] width 33 height 771
click at [698, 442] on icon "delete" at bounding box center [701, 439] width 13 height 17
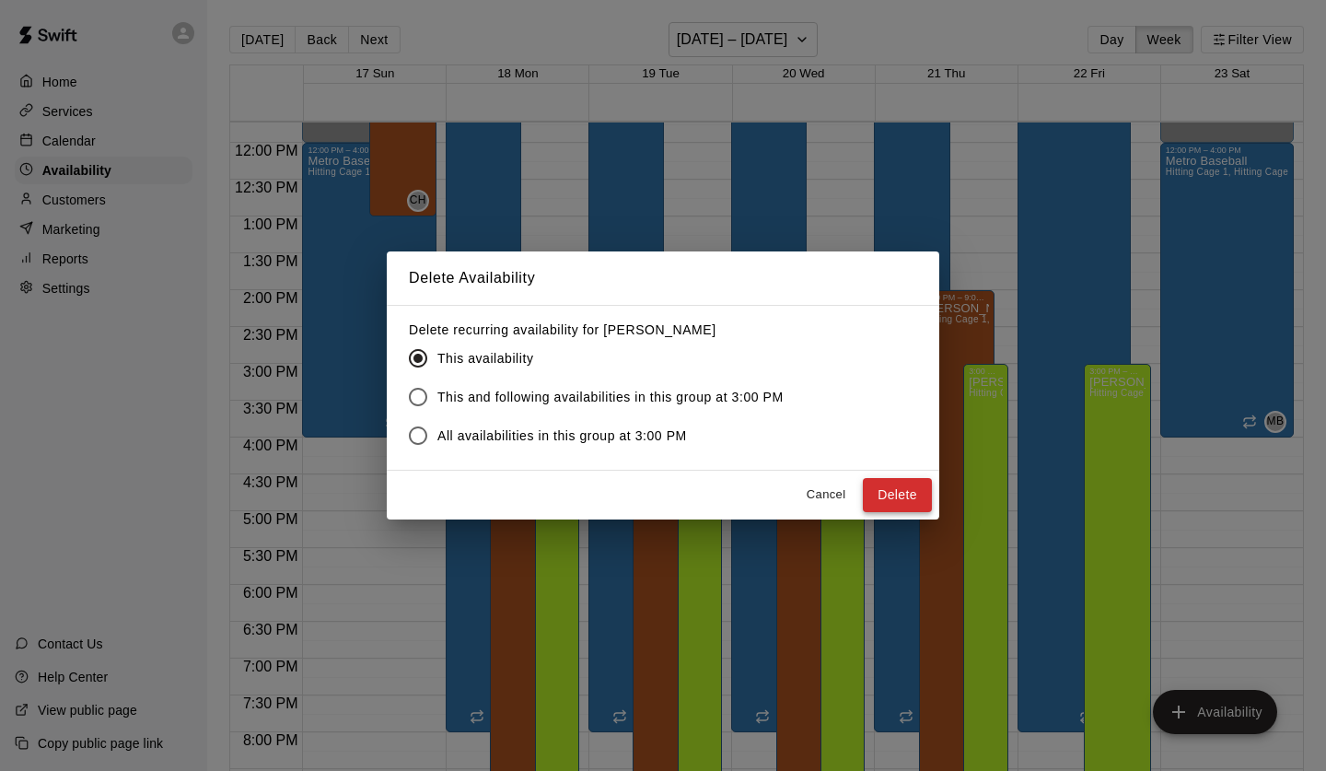
click at [902, 494] on button "Delete" at bounding box center [897, 495] width 69 height 34
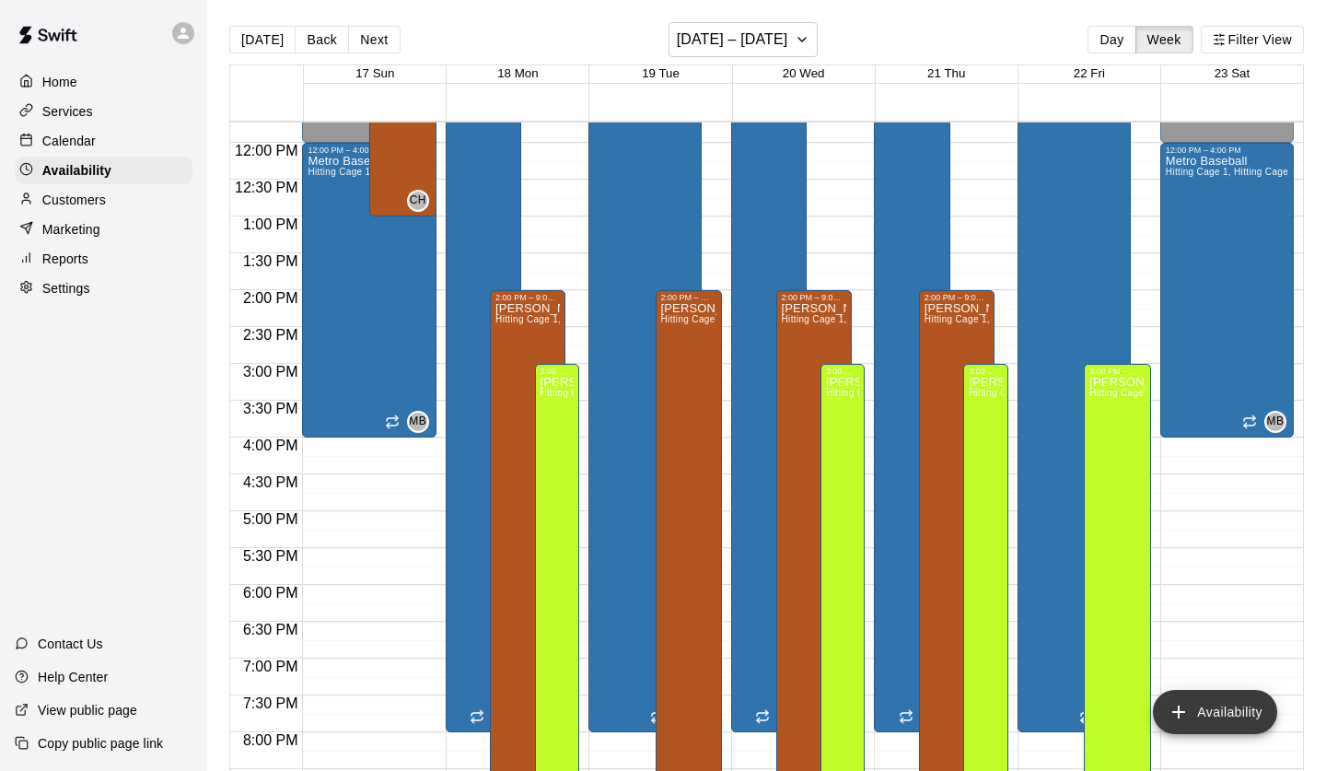
click at [1223, 713] on button "Availability" at bounding box center [1215, 712] width 124 height 44
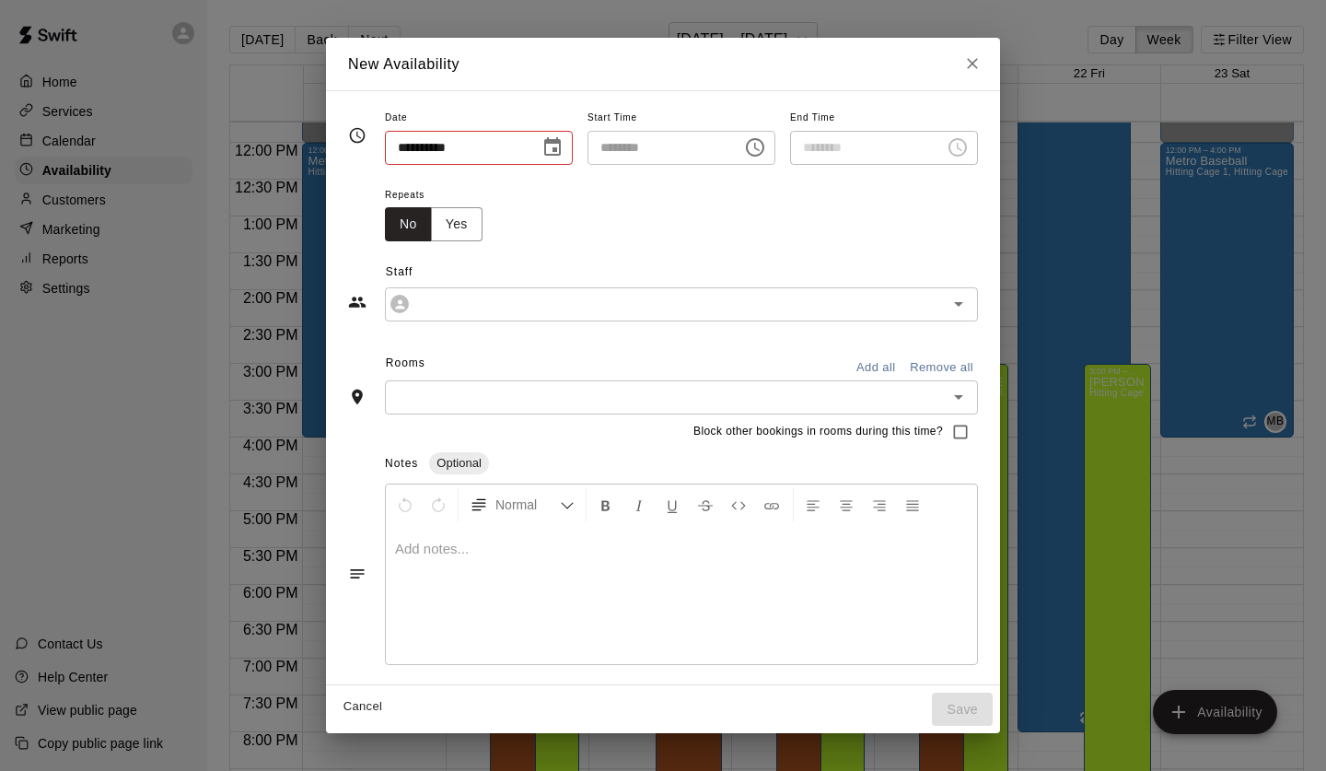
type input "**********"
type input "********"
type input "**********"
click at [544, 150] on icon "Choose date, selected date is Aug 18, 2025" at bounding box center [552, 147] width 22 height 22
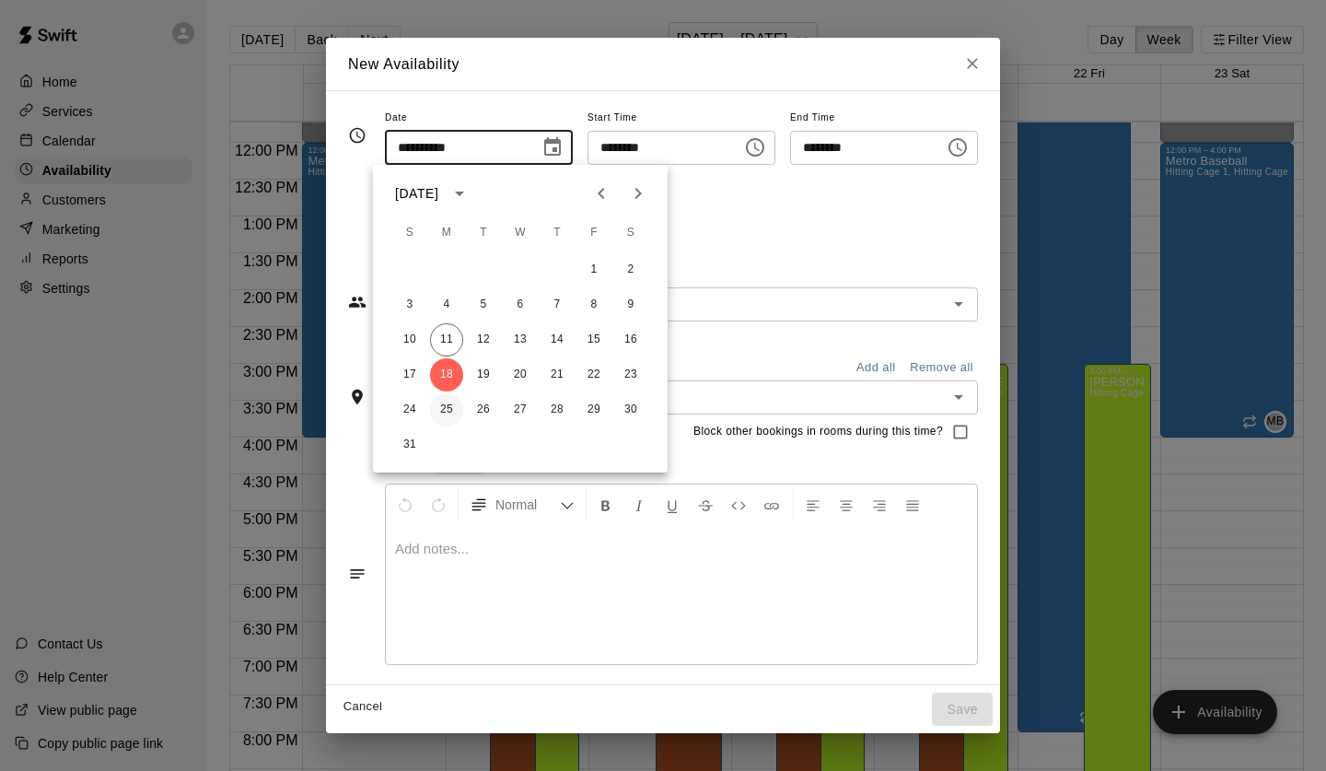
click at [440, 407] on button "25" at bounding box center [446, 409] width 33 height 33
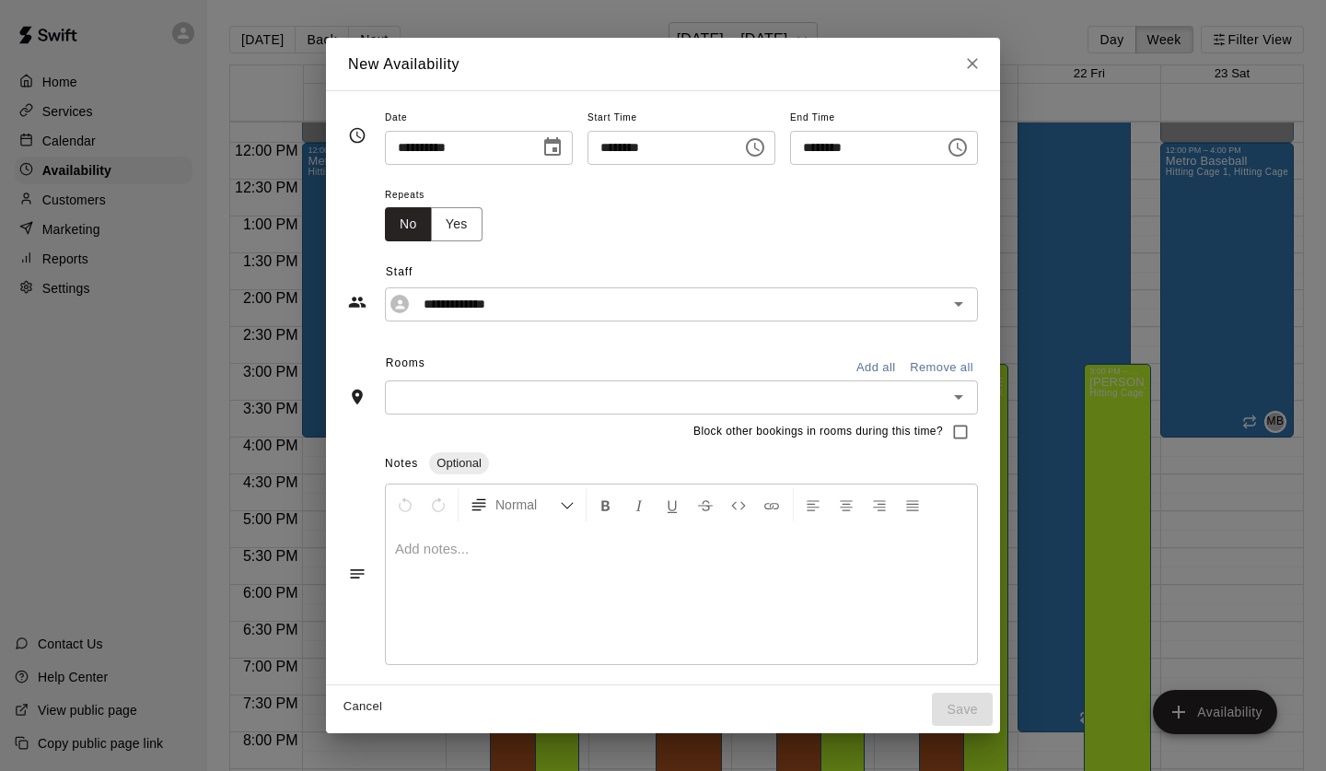
type input "**********"
click at [817, 145] on input "********" at bounding box center [861, 148] width 142 height 34
type input "********"
click at [449, 219] on button "Yes" at bounding box center [457, 224] width 52 height 34
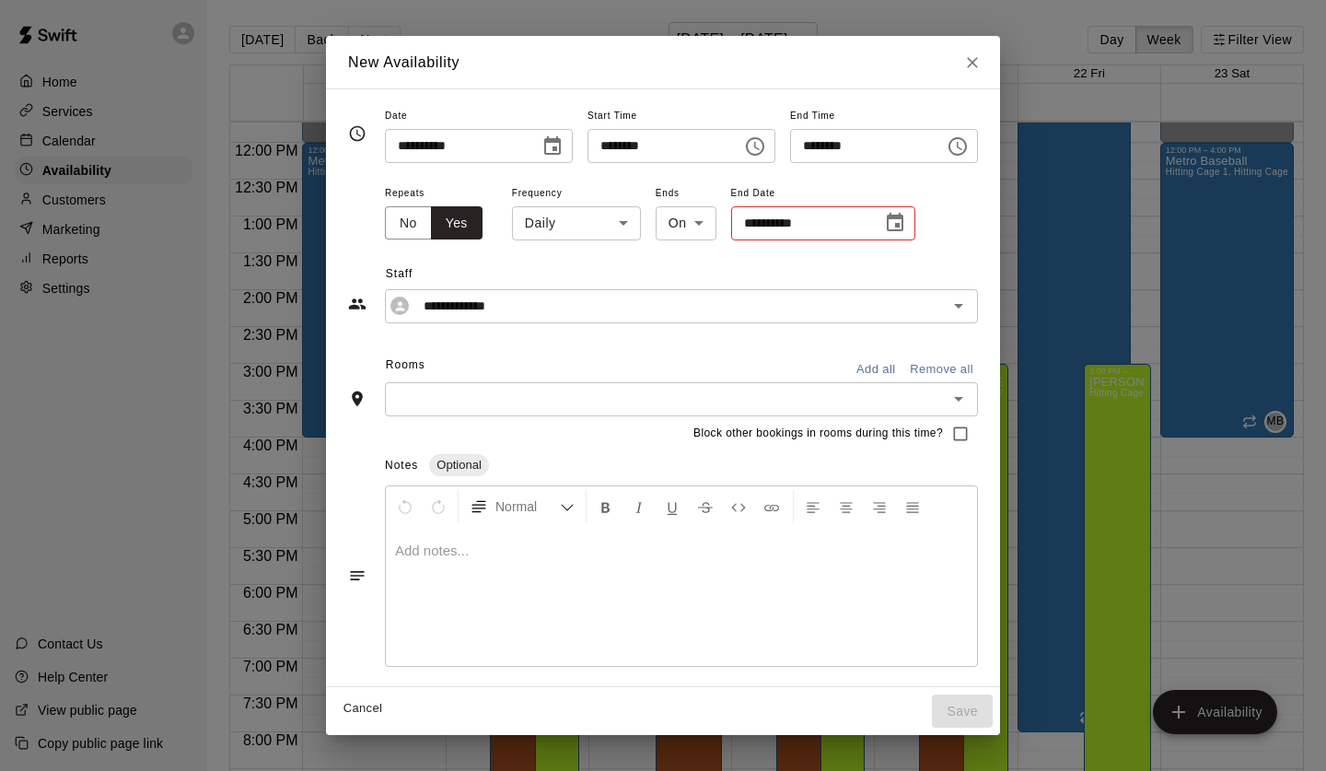
click at [891, 224] on icon "Choose date" at bounding box center [895, 223] width 22 height 22
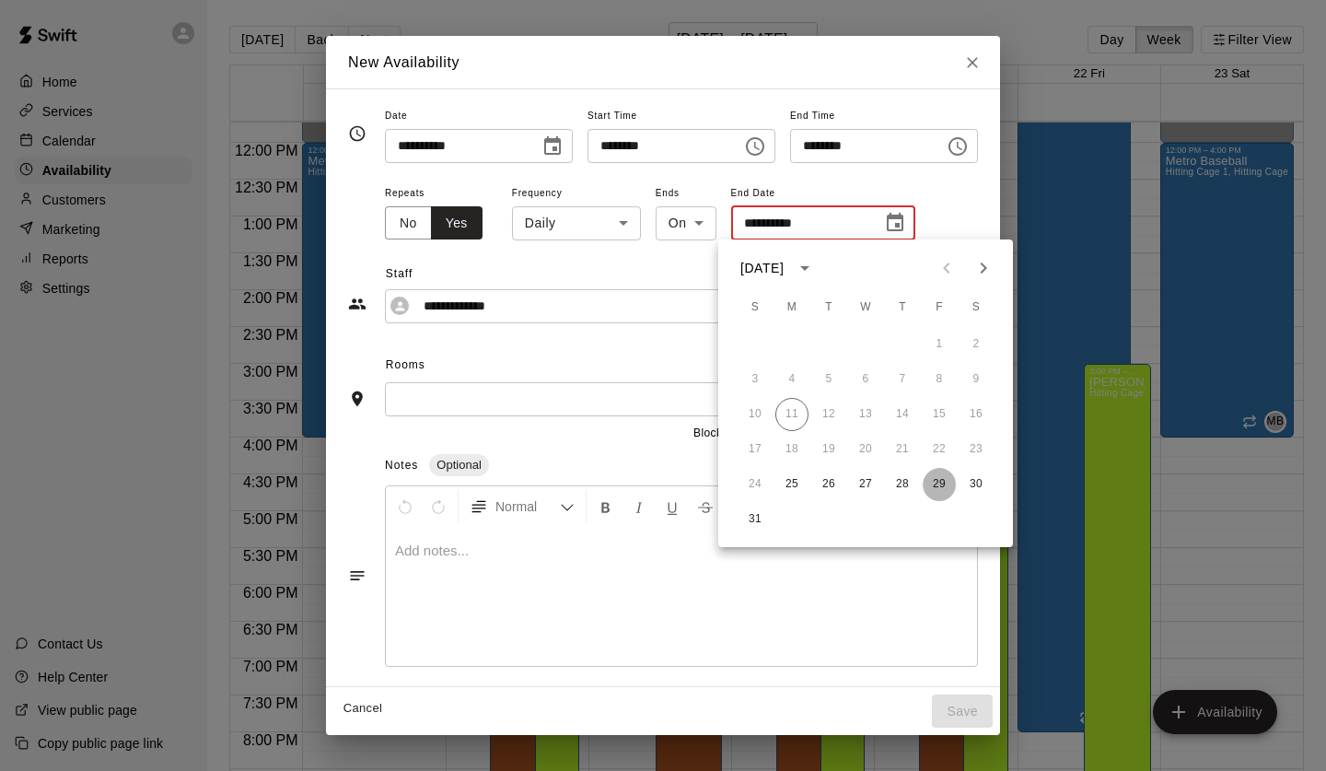
click at [939, 476] on button "29" at bounding box center [939, 484] width 33 height 33
type input "**********"
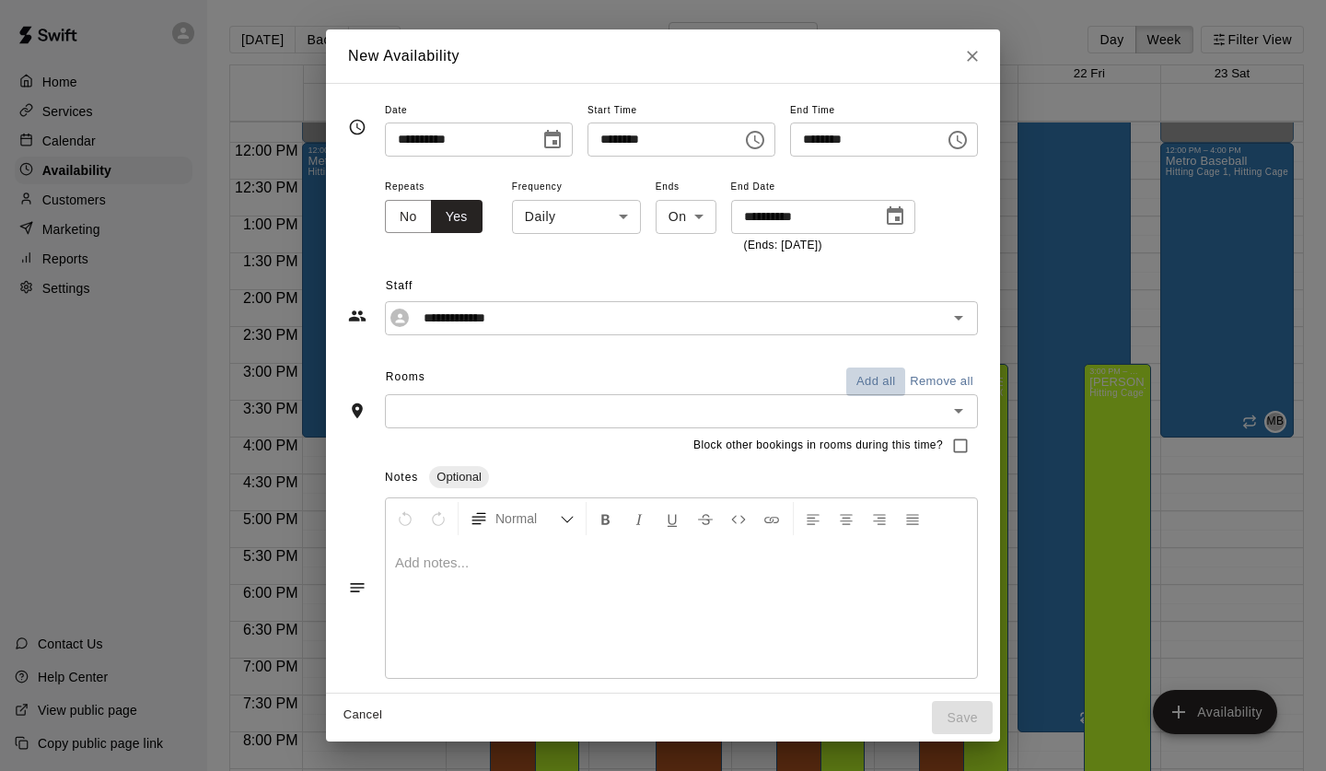
click at [885, 367] on button "Add all" at bounding box center [875, 381] width 59 height 29
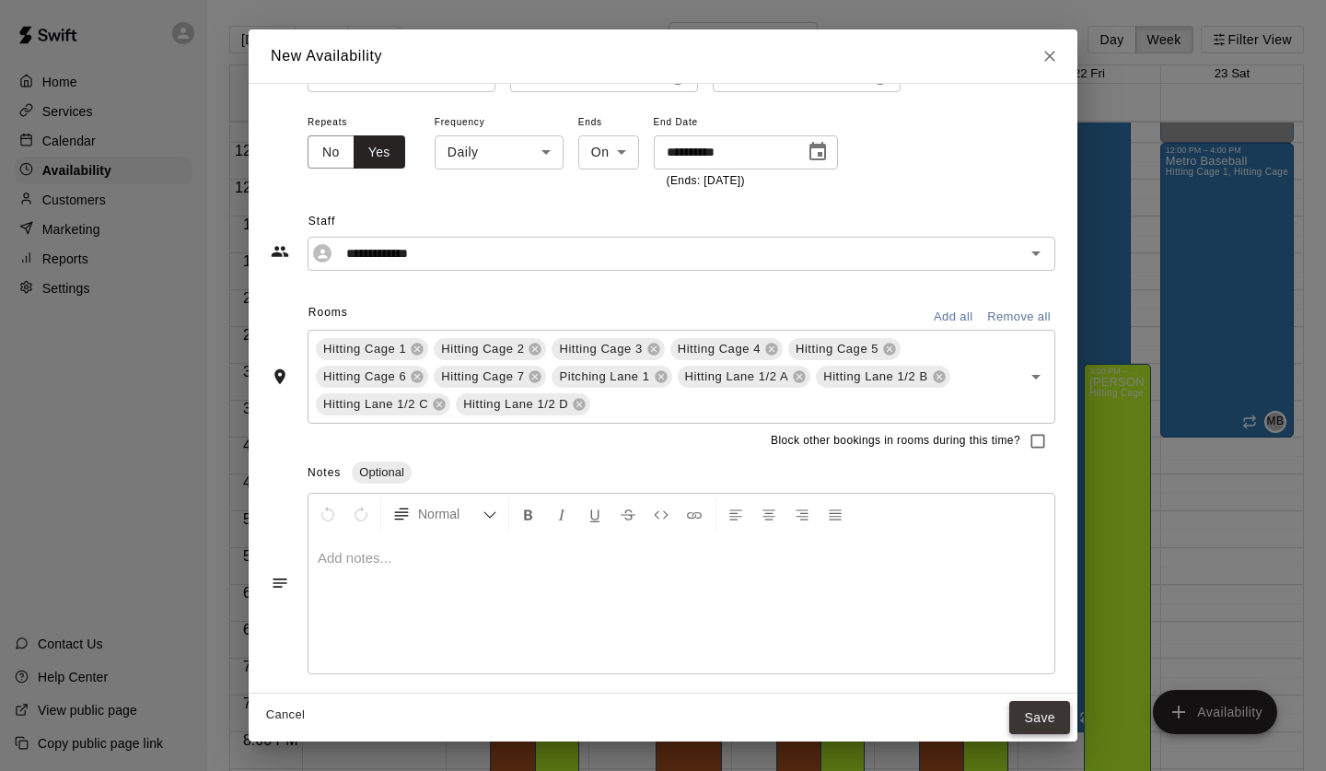
scroll to position [64, 0]
click at [1042, 716] on button "Save" at bounding box center [1039, 718] width 61 height 34
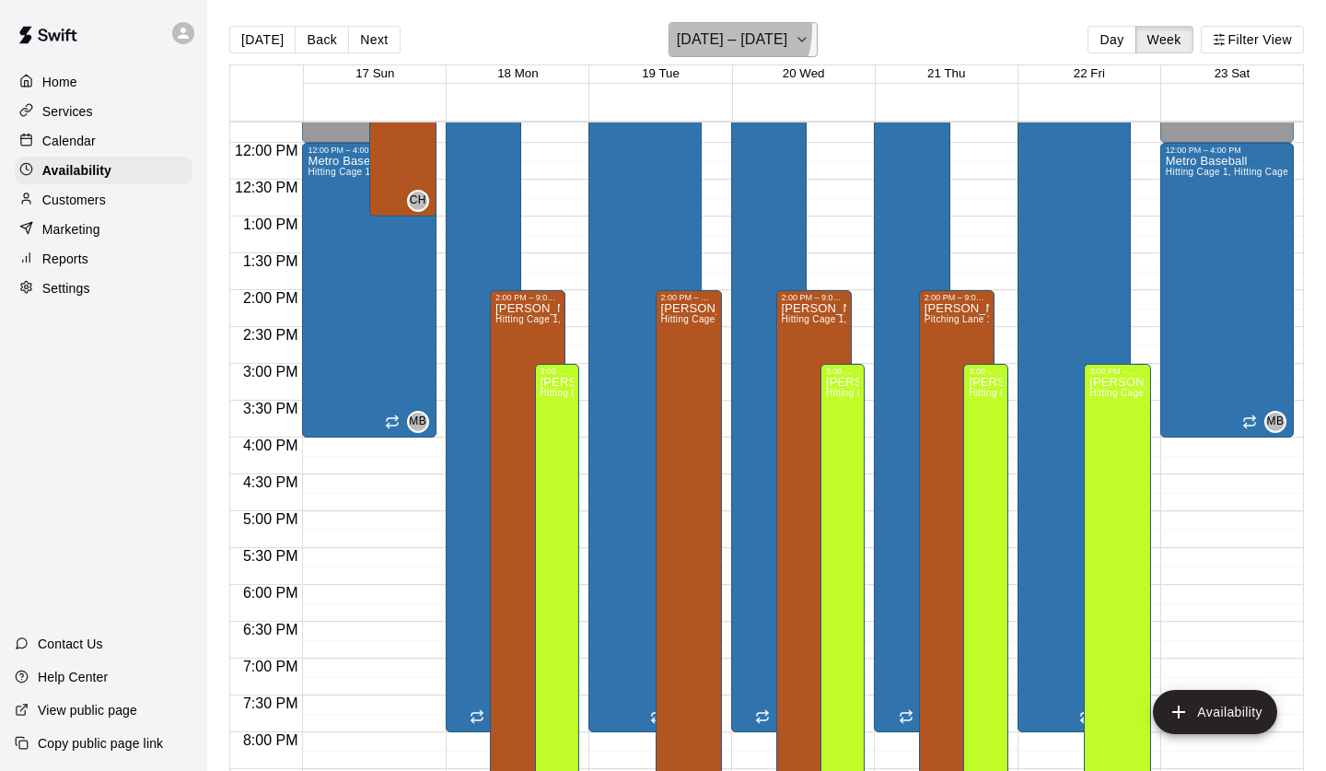
click at [714, 29] on h6 "[DATE] – [DATE]" at bounding box center [732, 40] width 111 height 26
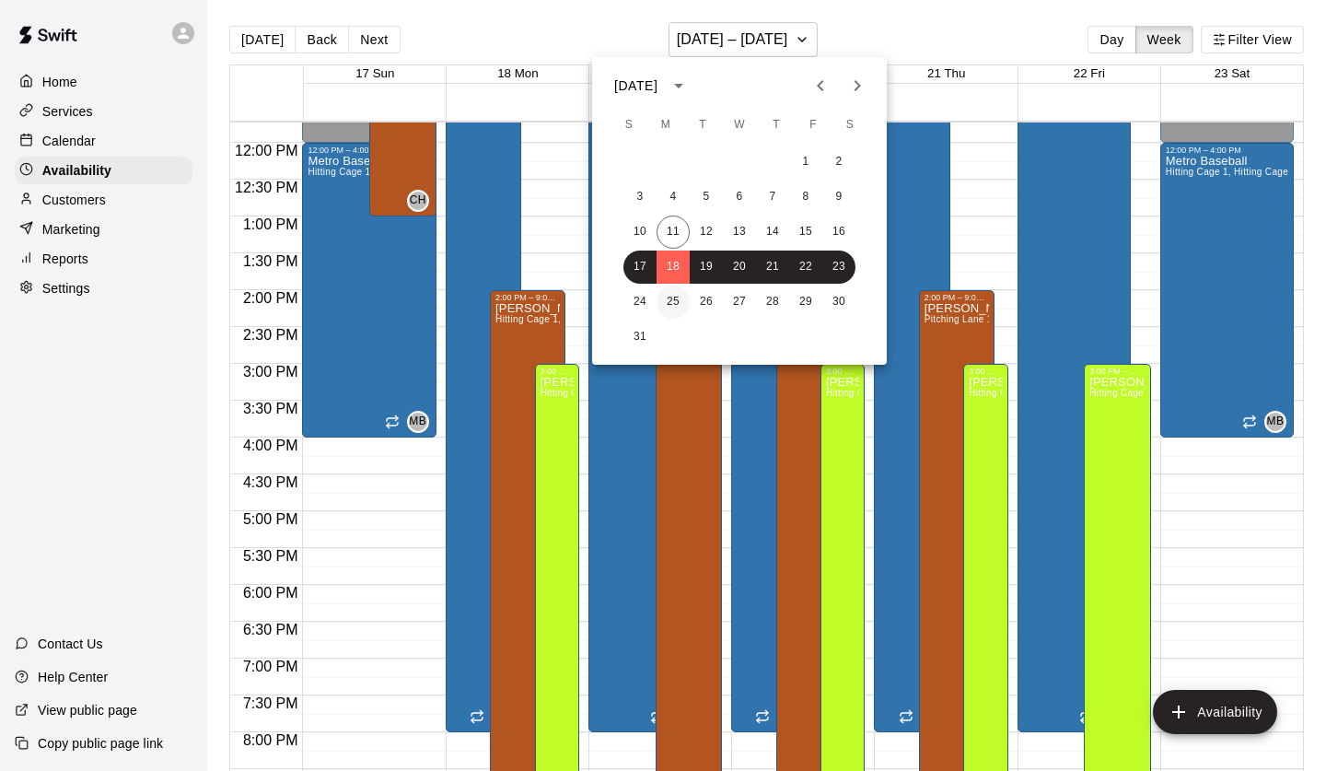
click at [670, 302] on button "25" at bounding box center [673, 301] width 33 height 33
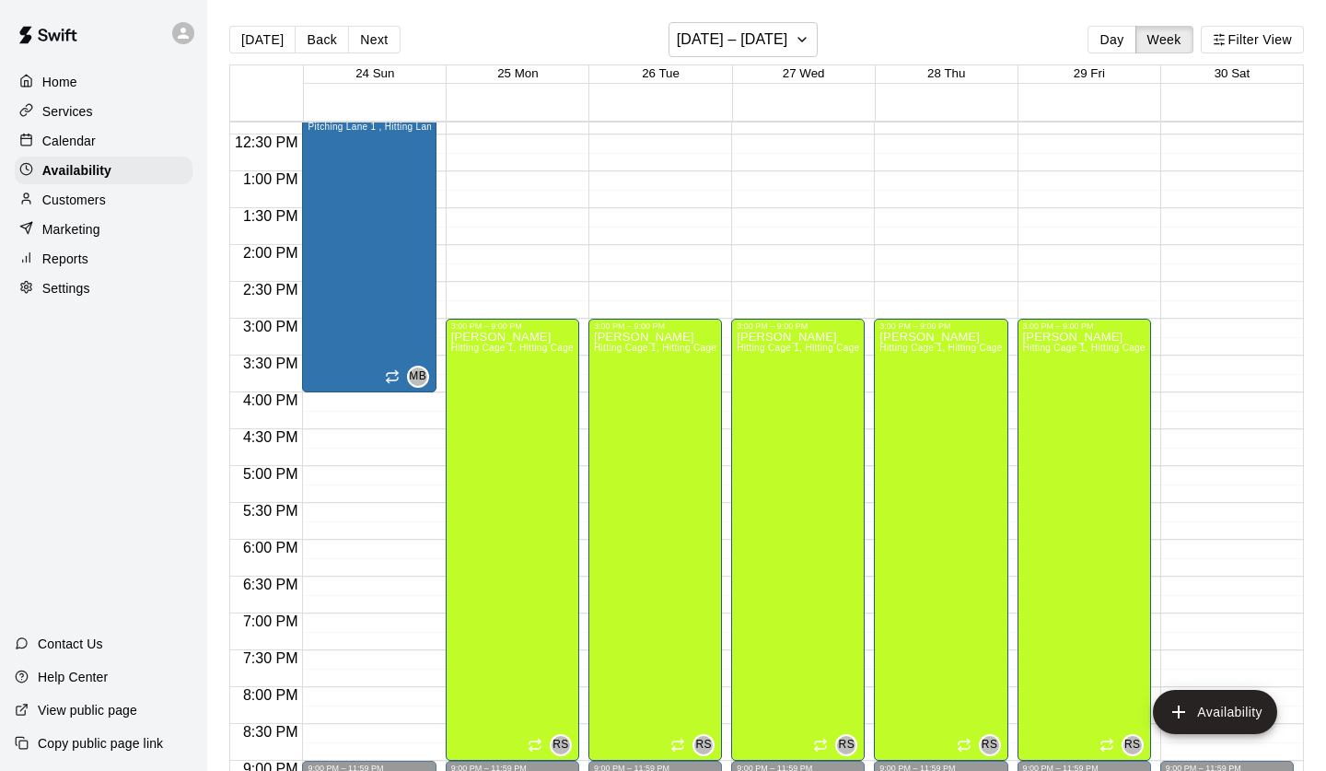
scroll to position [958, 0]
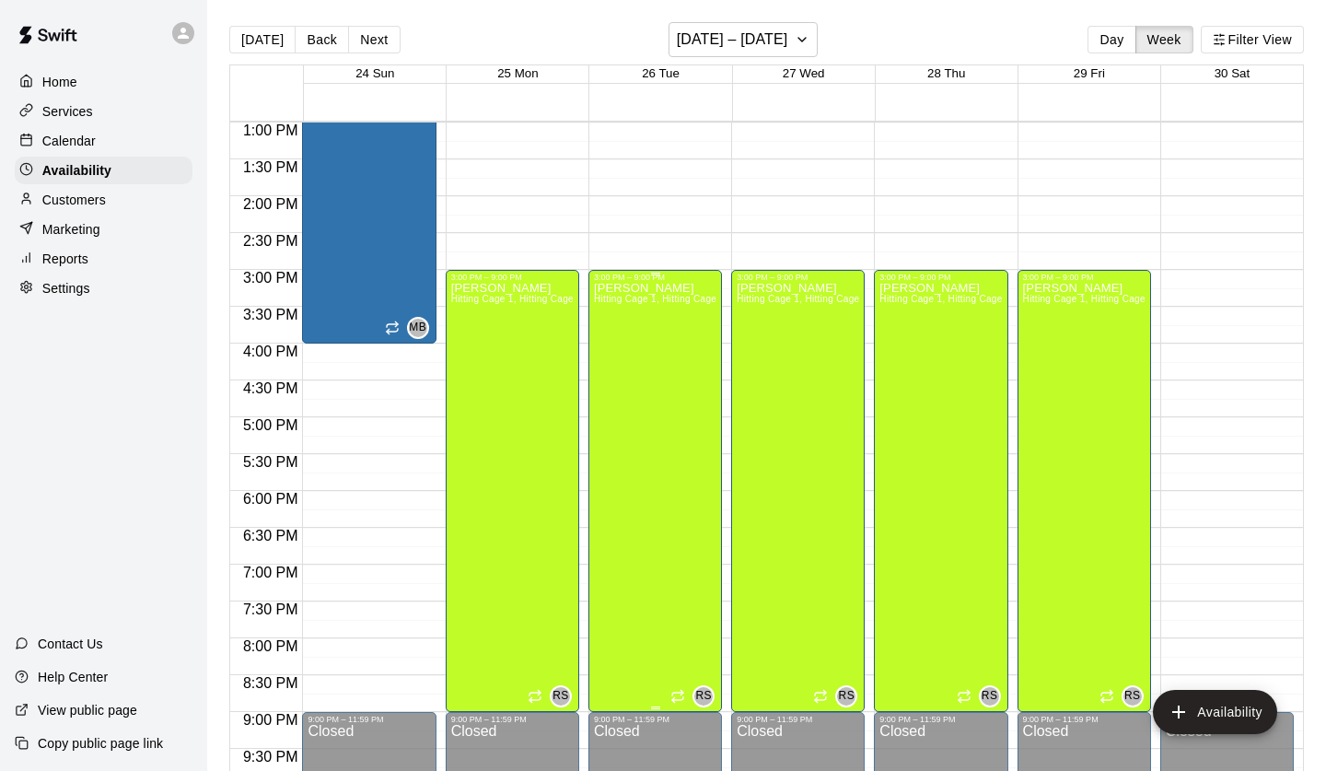
click at [634, 448] on div "Ryan Schubert Hitting Cage 1, Hitting Cage 2, Hitting Cage 3, Hitting Cage 4, H…" at bounding box center [655, 667] width 122 height 771
click at [612, 343] on icon "delete" at bounding box center [612, 345] width 13 height 17
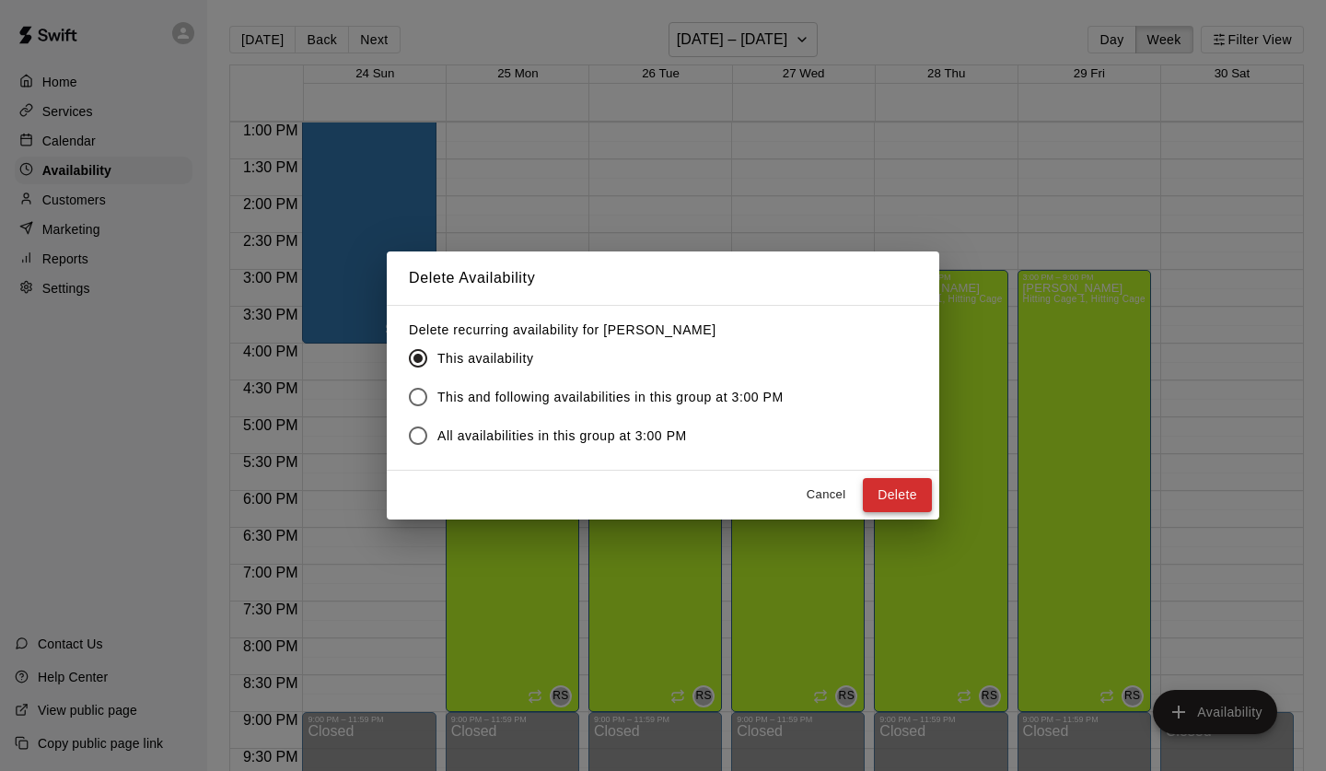
click at [896, 492] on button "Delete" at bounding box center [897, 495] width 69 height 34
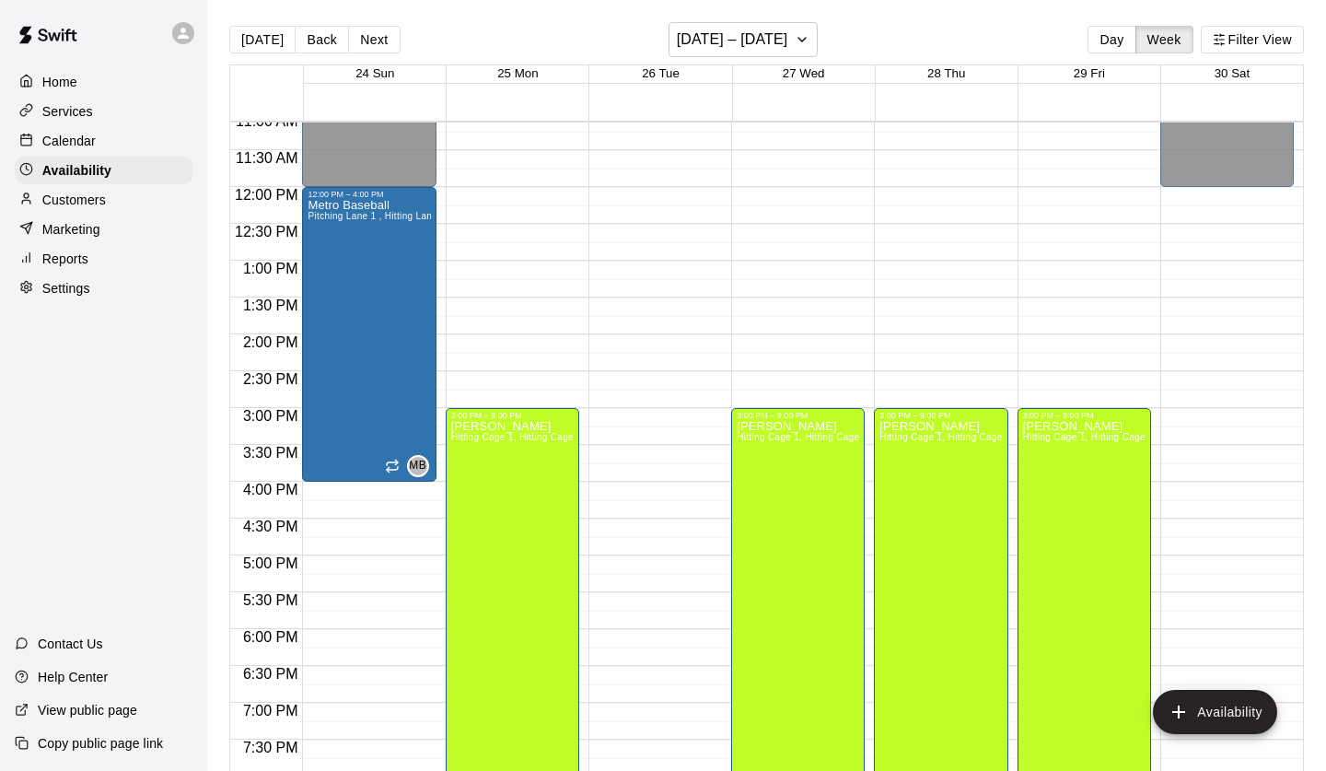
scroll to position [782, 0]
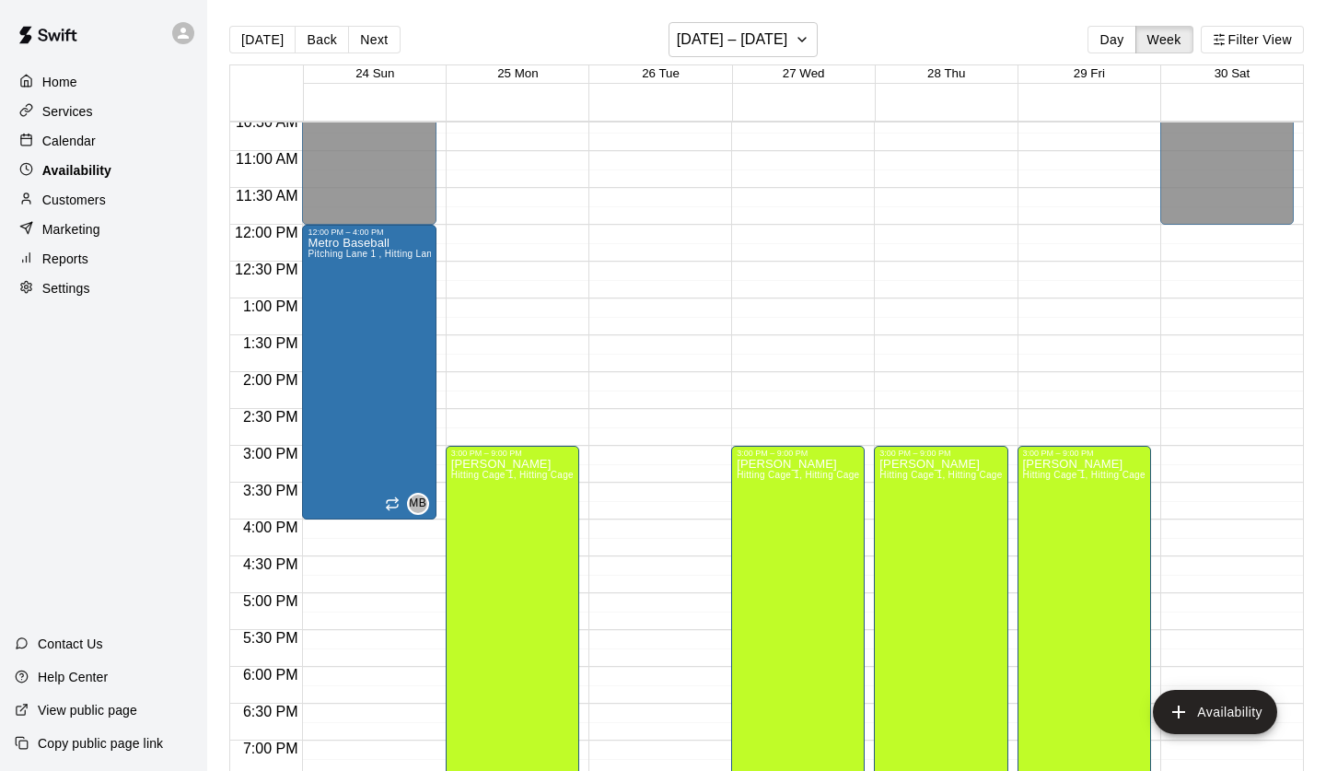
click at [108, 172] on p "Availability" at bounding box center [76, 170] width 69 height 18
click at [768, 39] on h6 "August 24 – 30" at bounding box center [732, 40] width 111 height 26
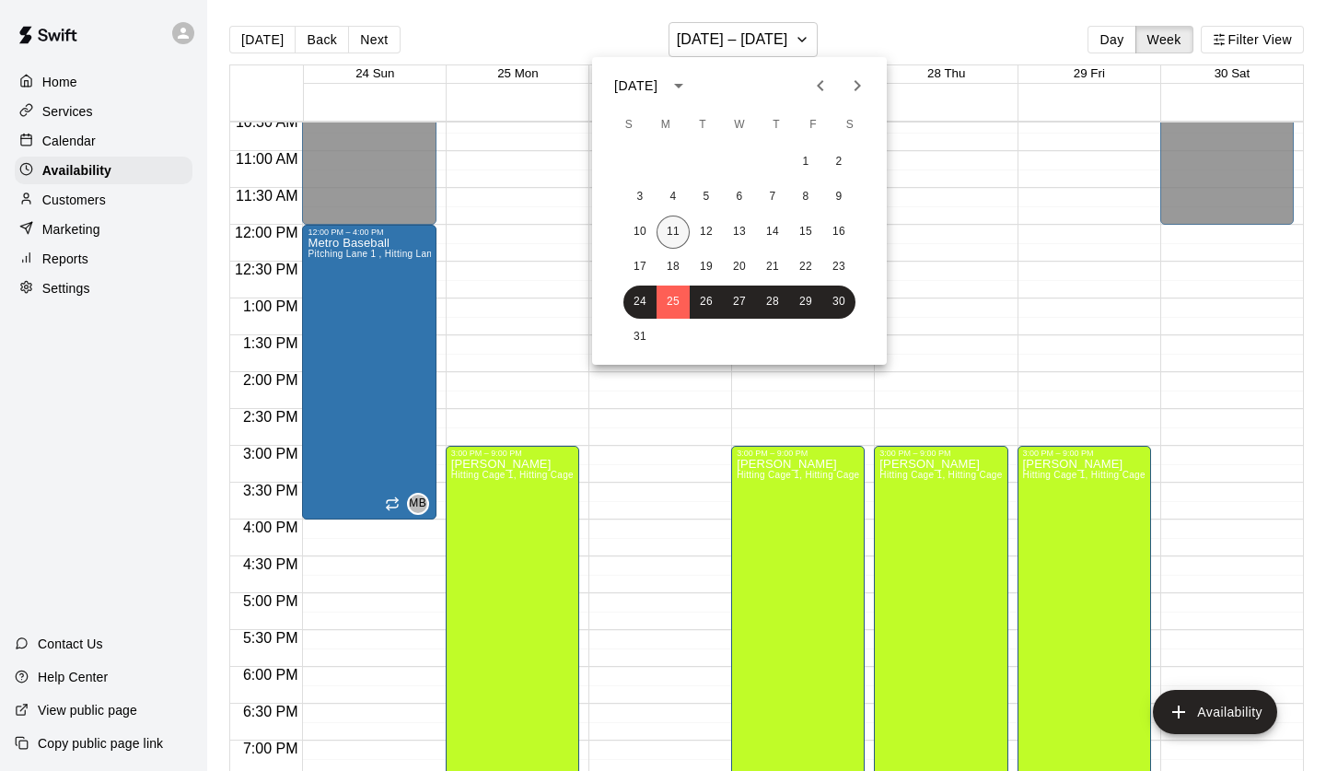
click at [673, 234] on button "11" at bounding box center [673, 231] width 33 height 33
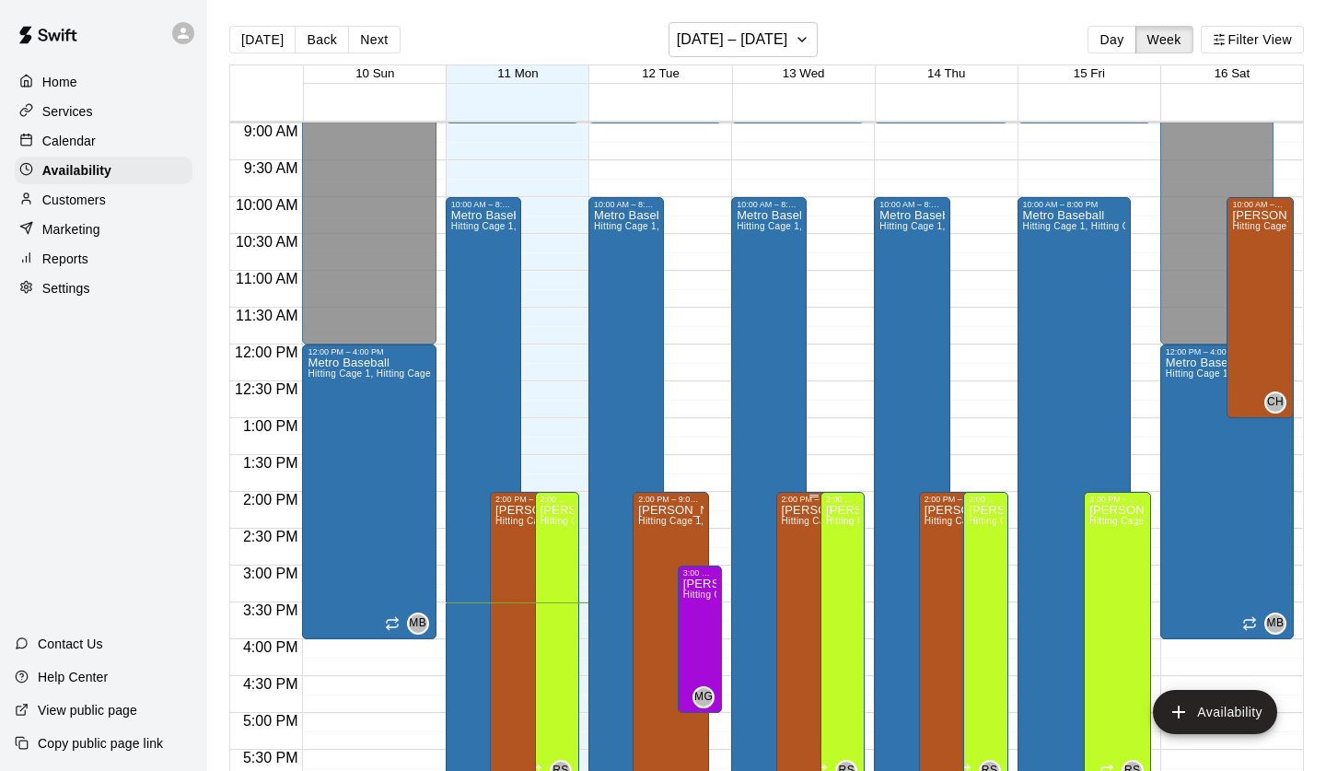
scroll to position [659, 0]
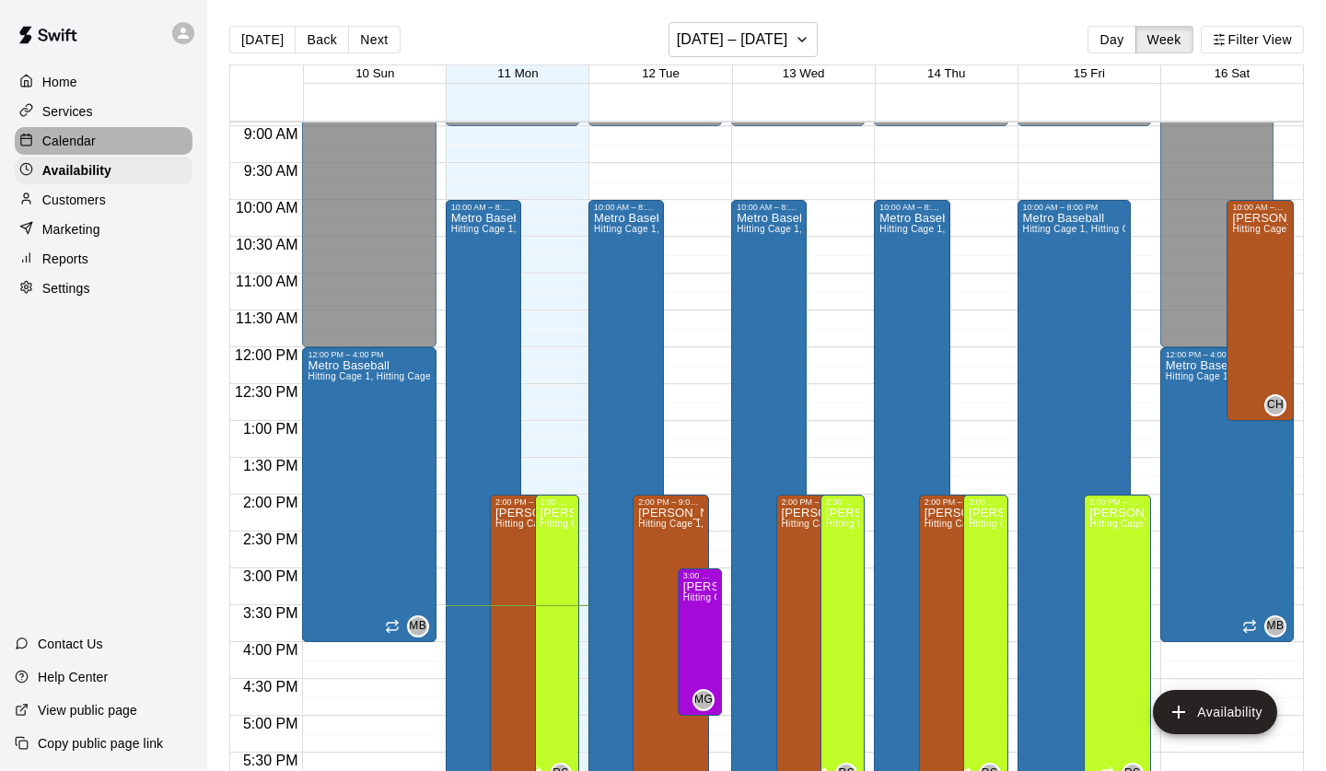
click at [87, 134] on p "Calendar" at bounding box center [68, 141] width 53 height 18
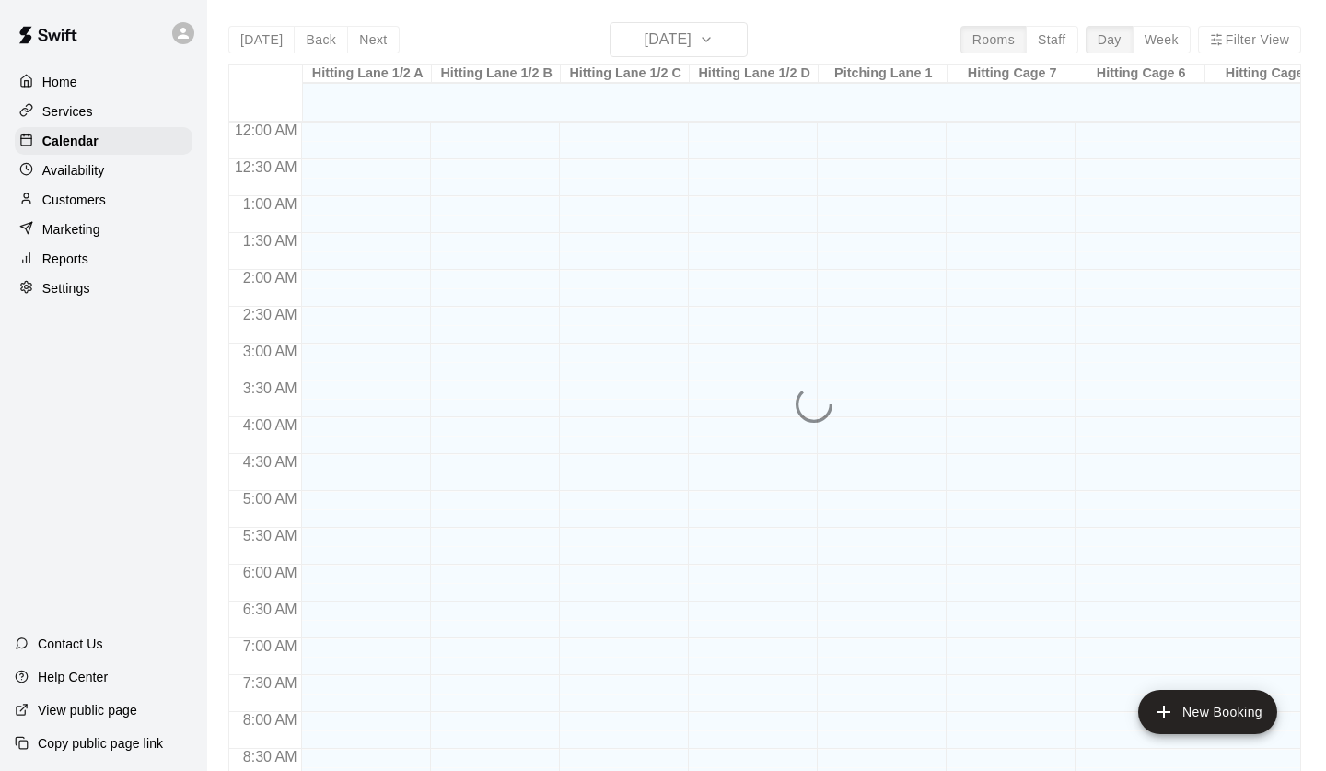
scroll to position [1043, 0]
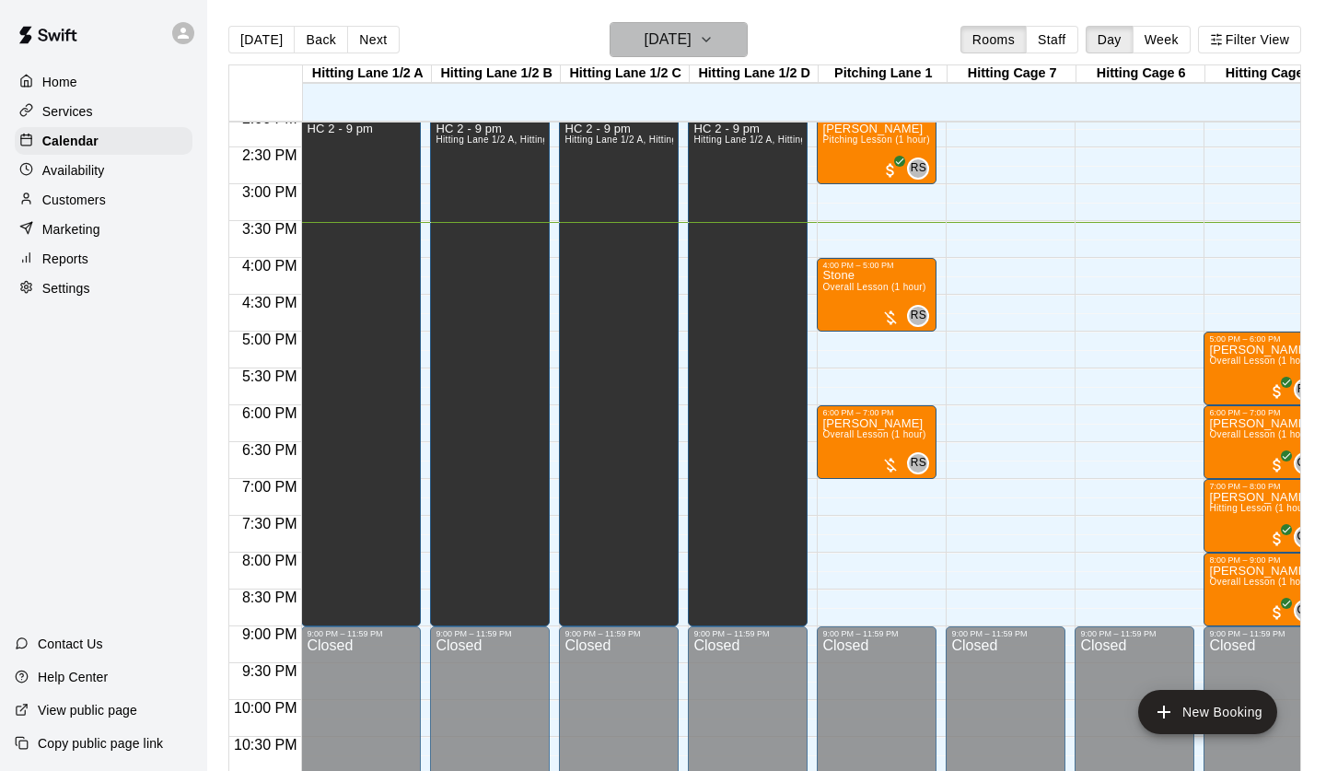
click at [685, 34] on h6 "[DATE]" at bounding box center [668, 40] width 47 height 26
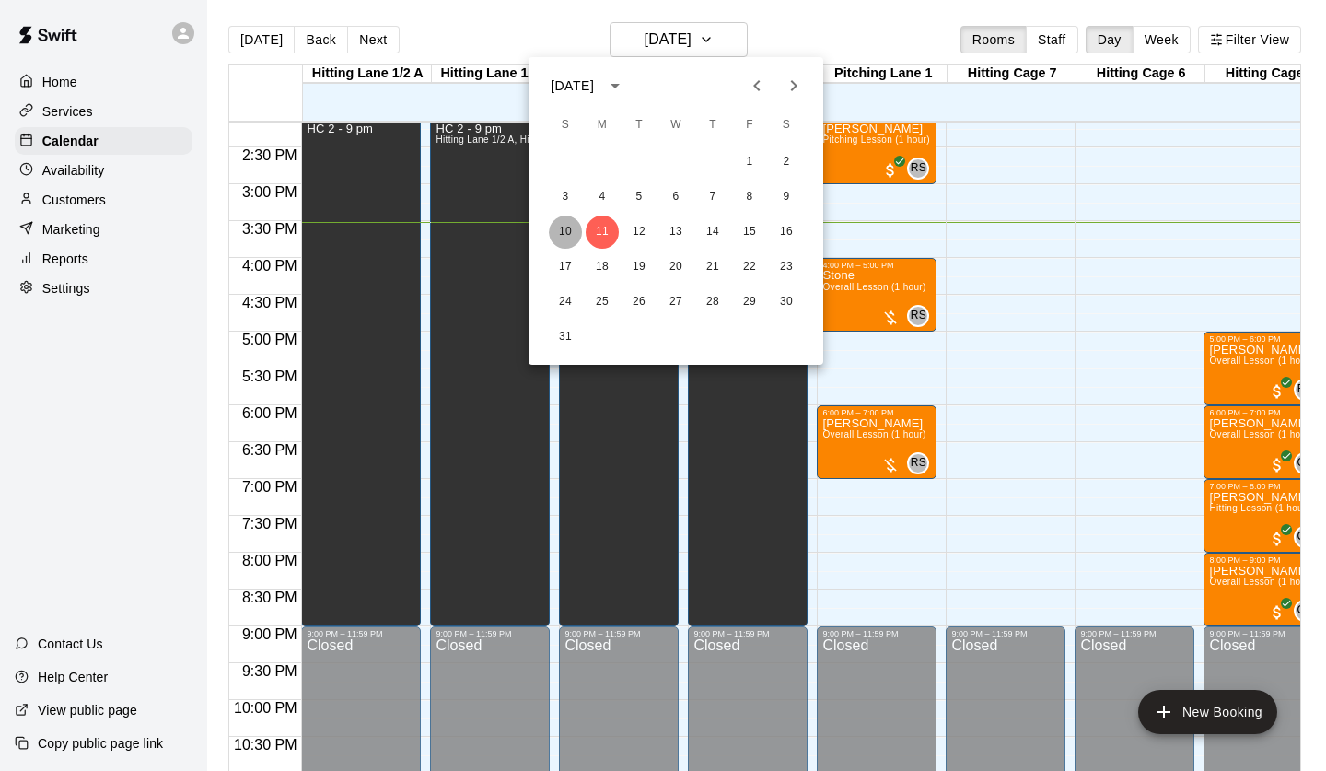
click at [557, 229] on button "10" at bounding box center [565, 231] width 33 height 33
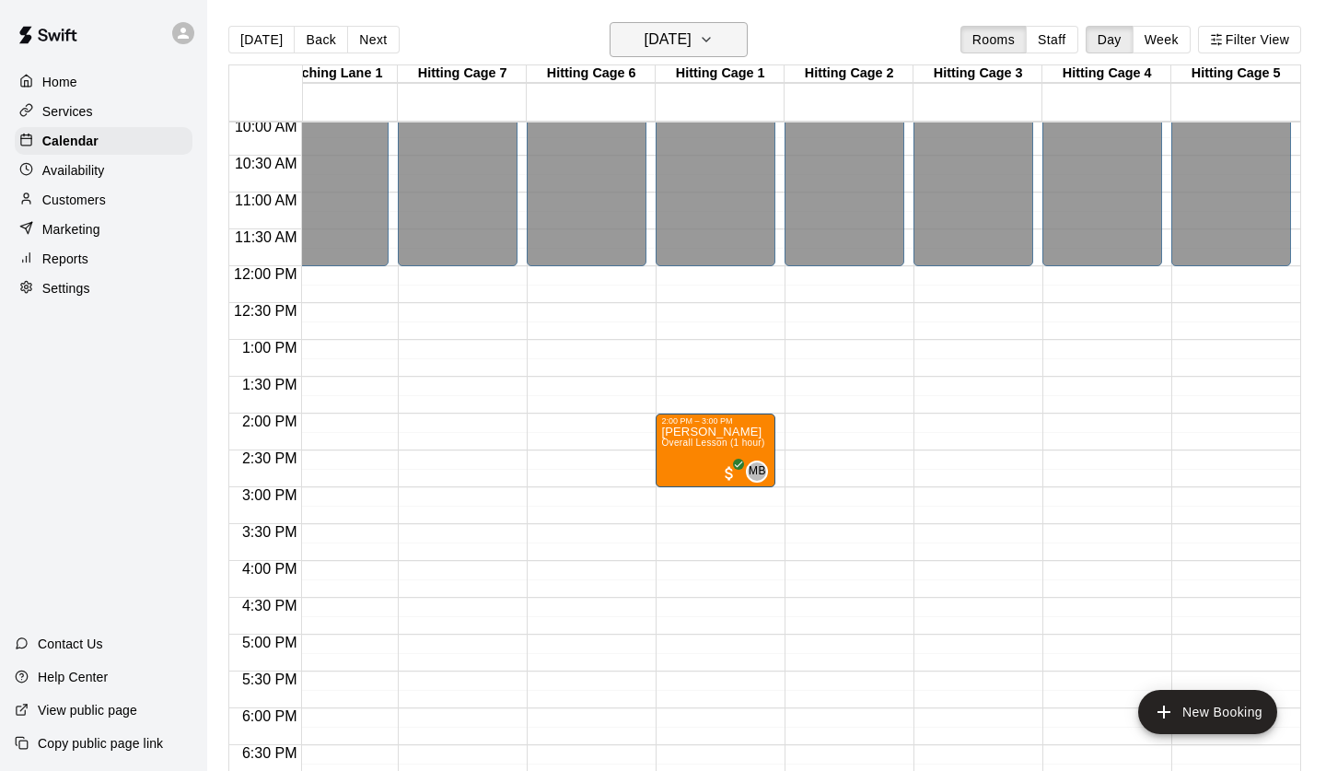
scroll to position [0, 549]
click at [673, 46] on h6 "Sunday Aug 10" at bounding box center [668, 40] width 47 height 26
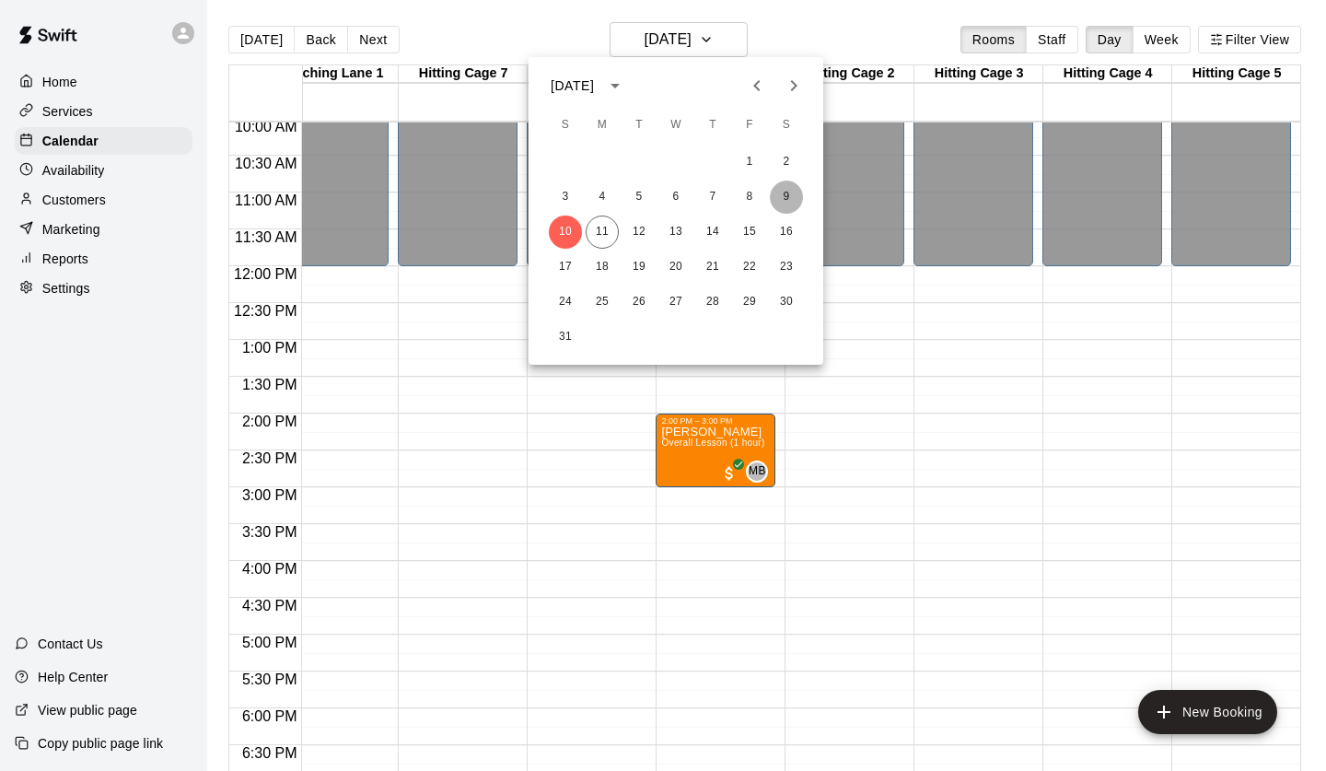
click at [785, 192] on button "9" at bounding box center [786, 196] width 33 height 33
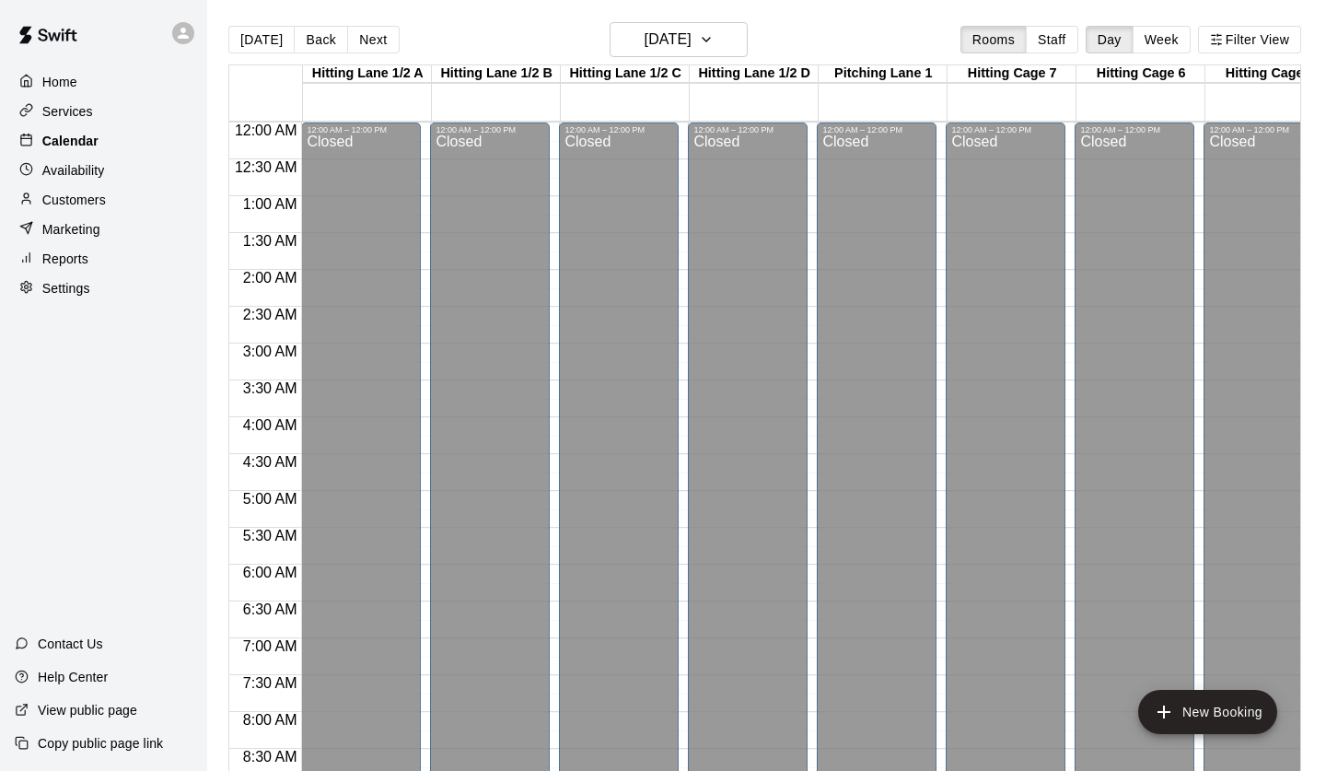
scroll to position [0, 0]
click at [121, 144] on div "Calendar" at bounding box center [104, 141] width 178 height 28
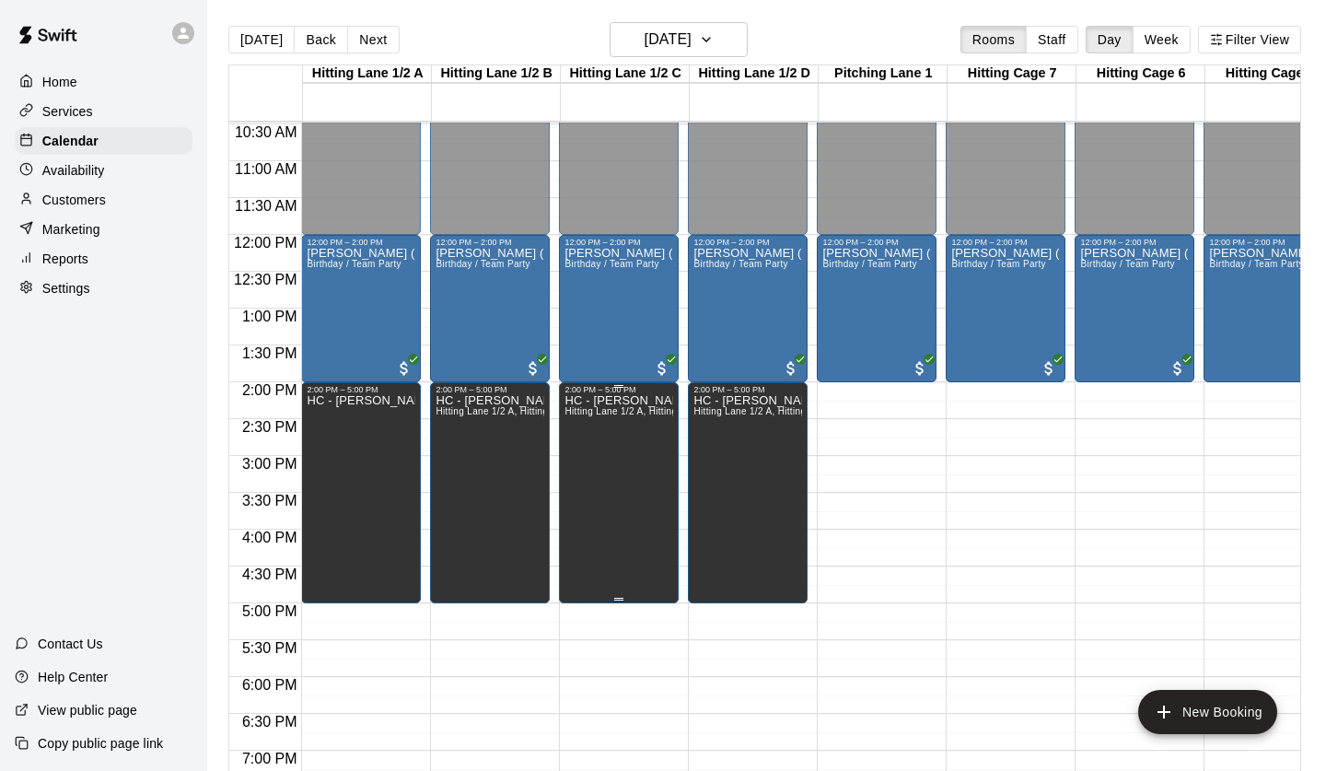
scroll to position [753, 0]
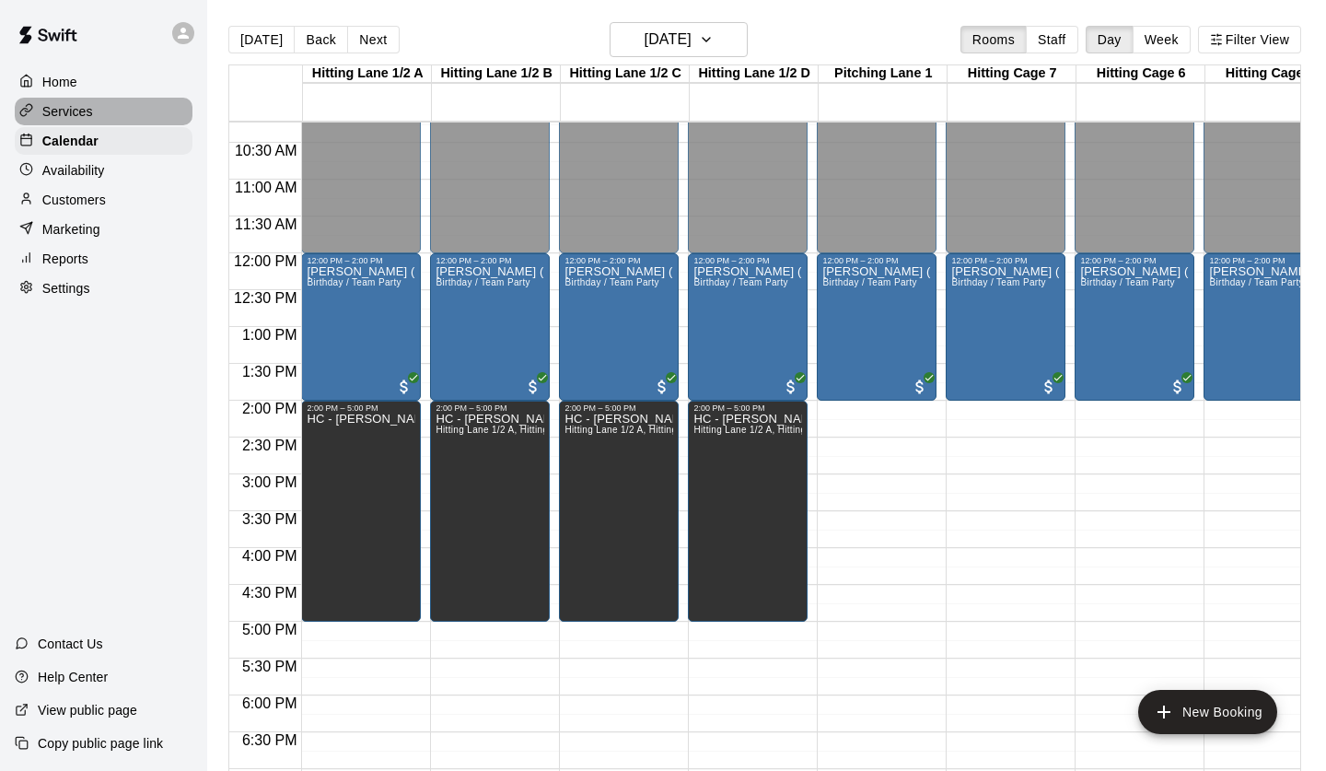
click at [68, 106] on p "Services" at bounding box center [67, 111] width 51 height 18
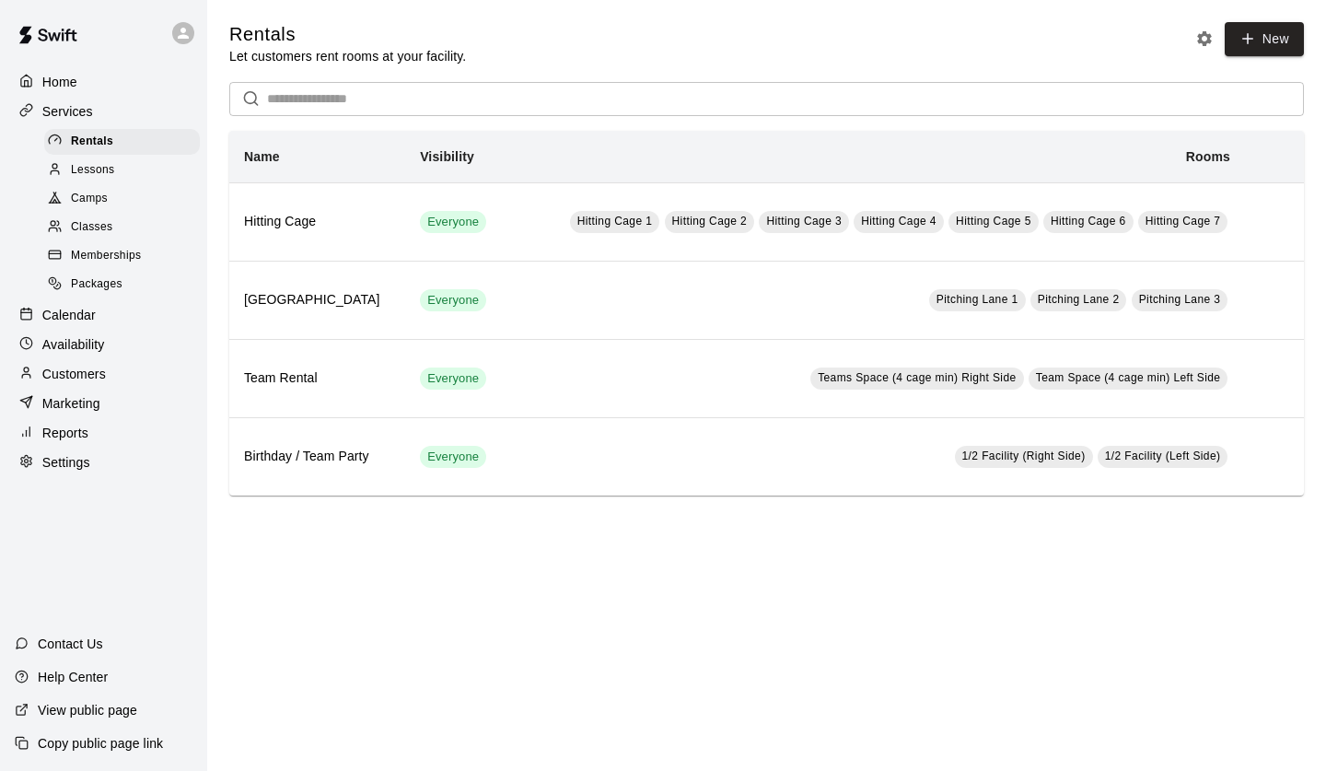
click at [72, 106] on p "Services" at bounding box center [67, 111] width 51 height 18
click at [87, 315] on p "Calendar" at bounding box center [68, 315] width 53 height 18
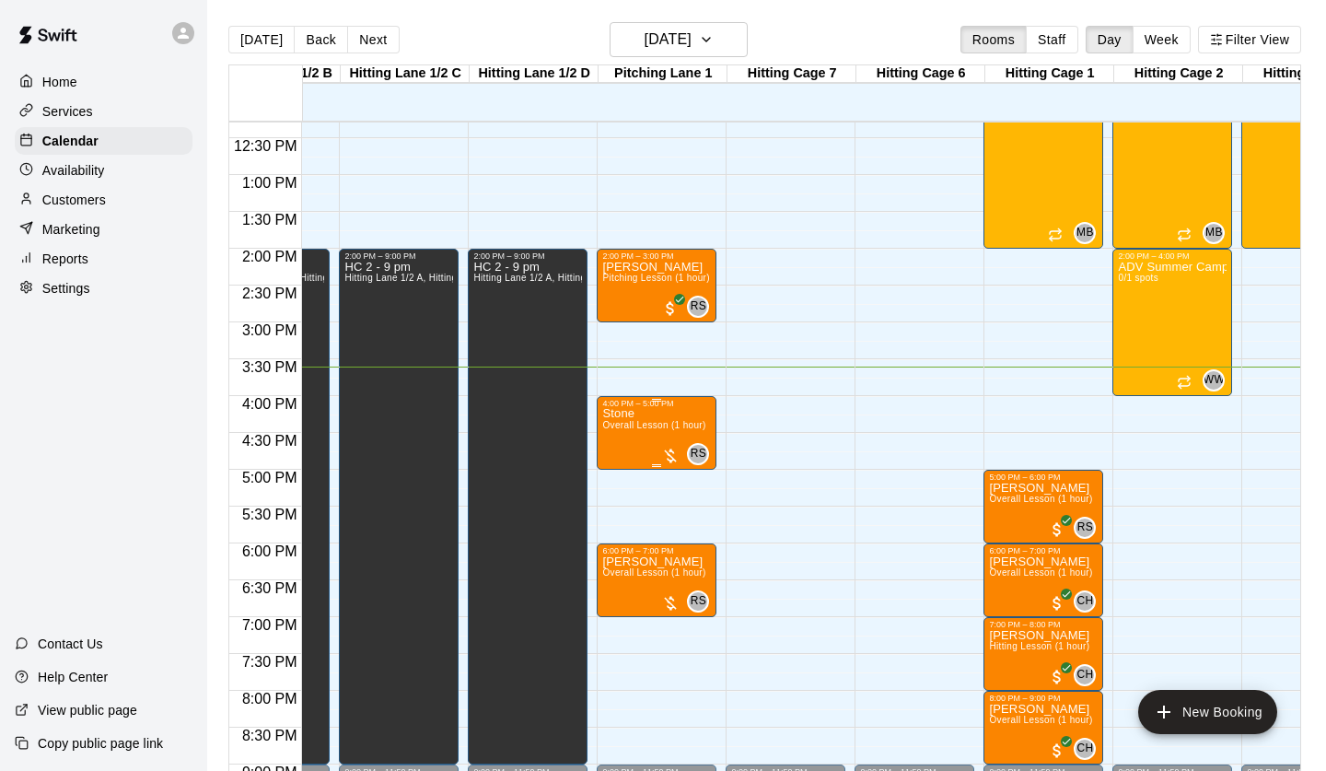
scroll to position [0, 221]
